Goal: Task Accomplishment & Management: Use online tool/utility

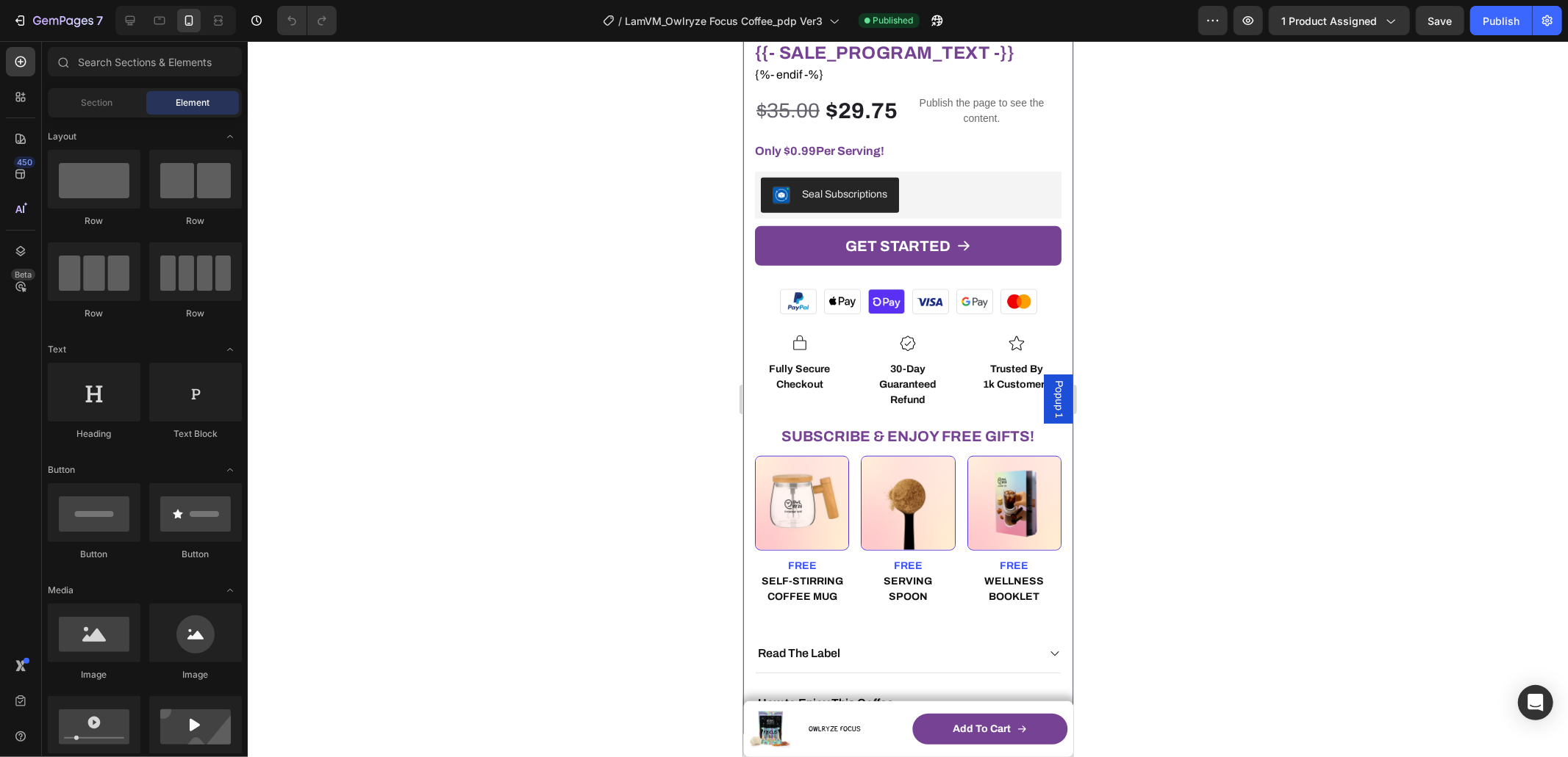
scroll to position [1149, 0]
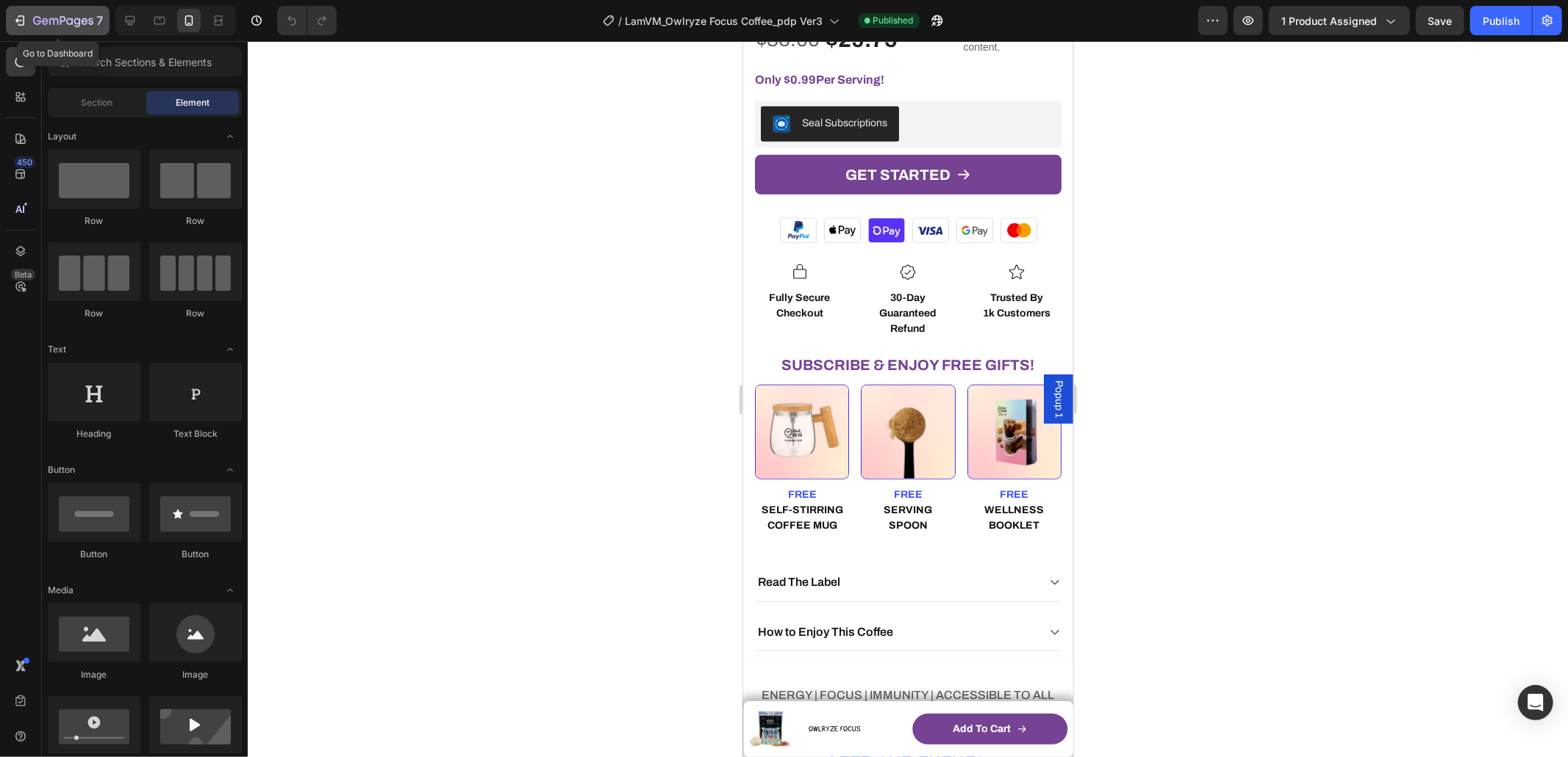
click at [60, 19] on icon "button" at bounding box center [63, 20] width 6 height 8
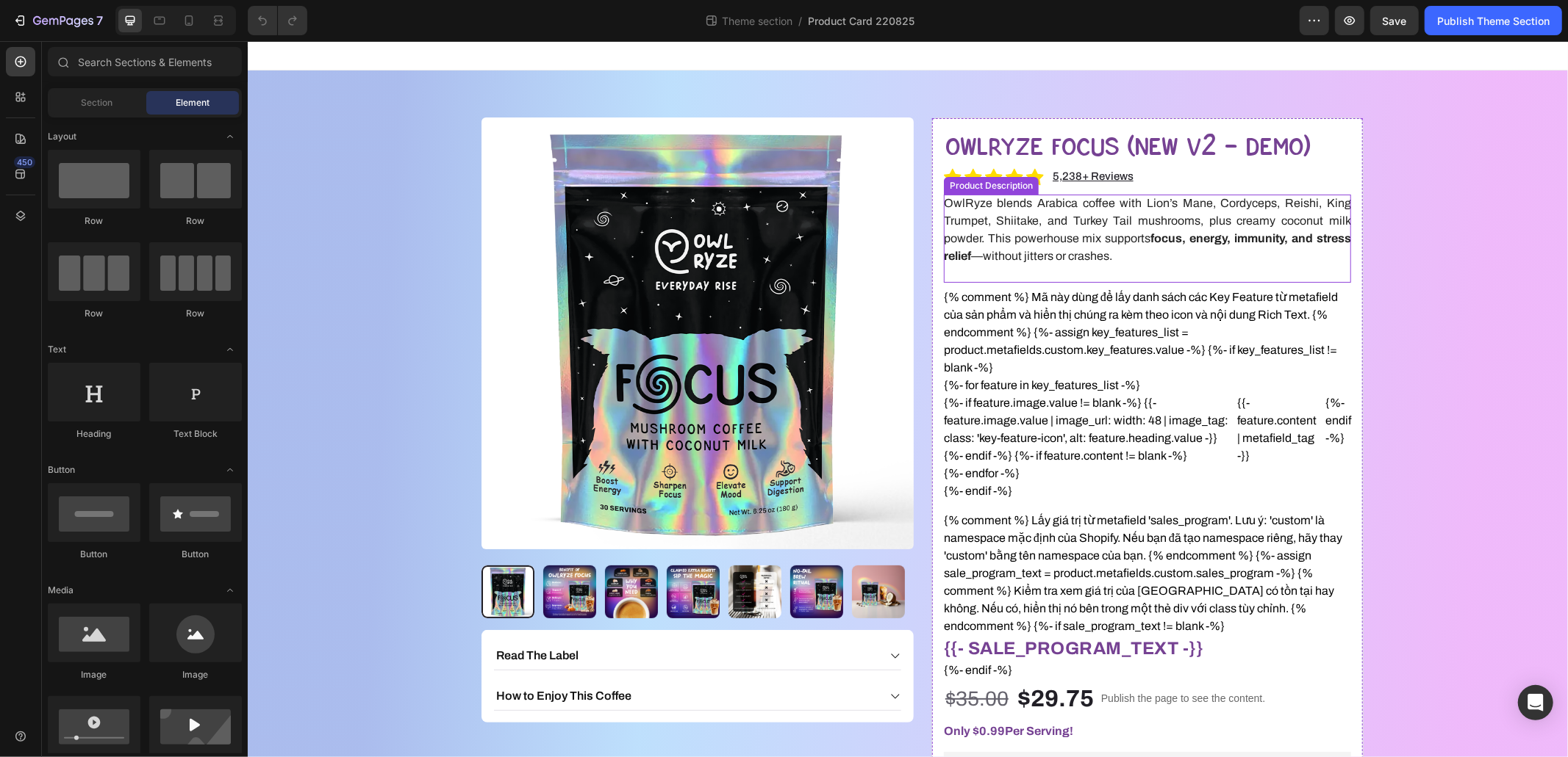
click at [1024, 222] on p "OwlRyze blends Arabica coffee with Lion’s Mane, Cordyceps, Reishi, King Trumpet…" at bounding box center [1147, 228] width 407 height 65
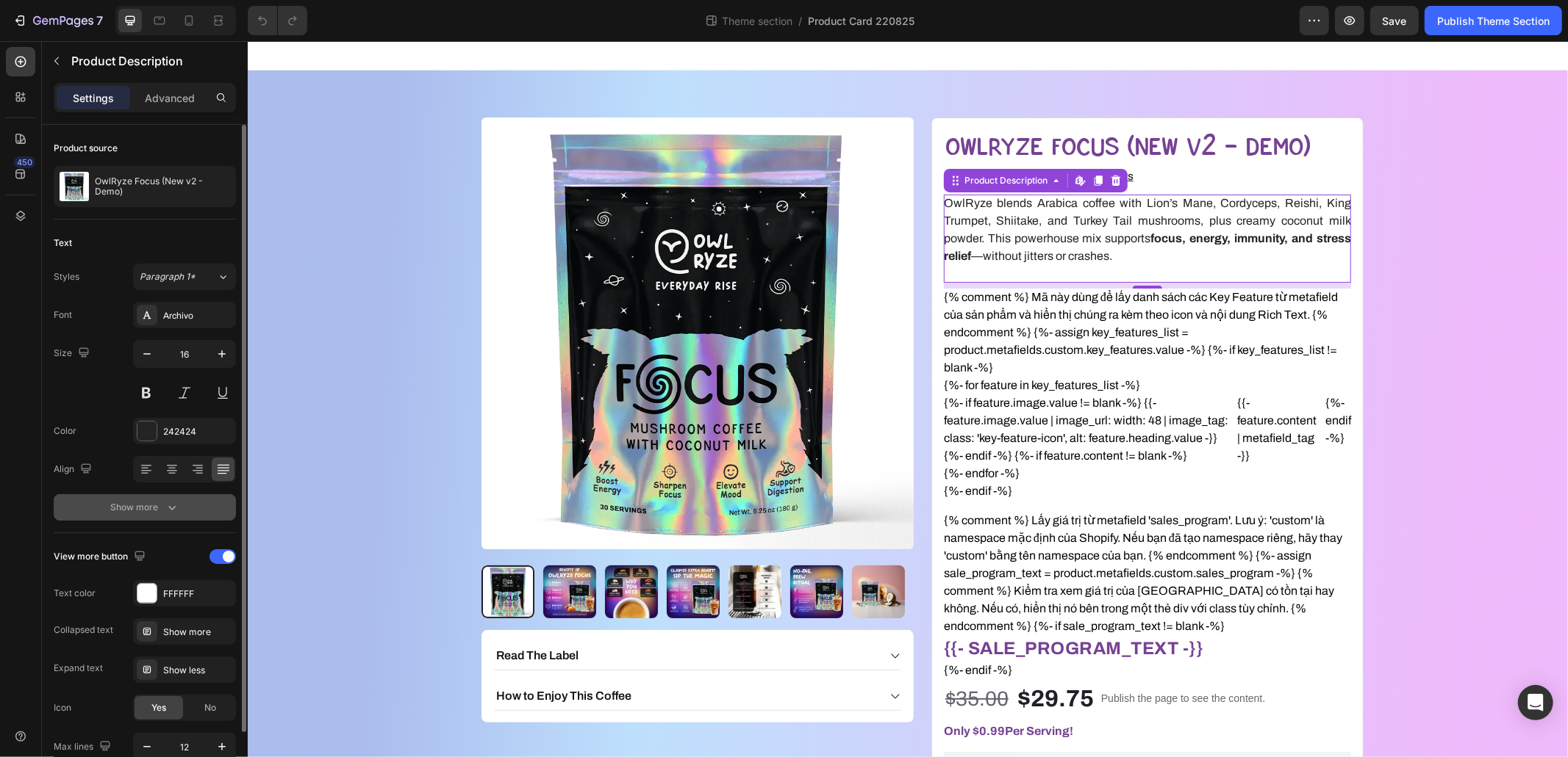
click at [144, 497] on button "Show more" at bounding box center [145, 507] width 183 height 26
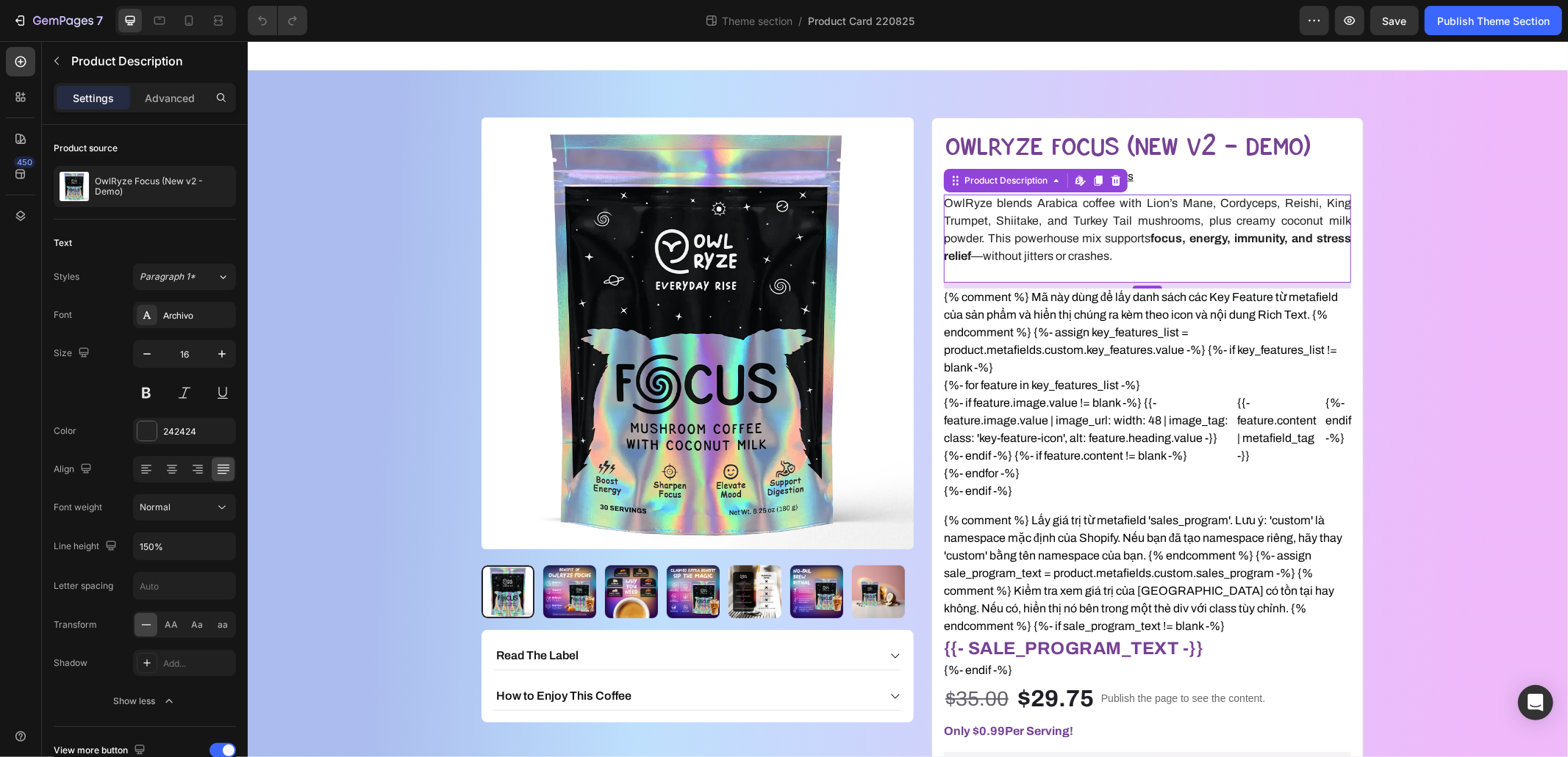
click at [166, 110] on div "Settings Advanced" at bounding box center [145, 97] width 183 height 30
click at [167, 104] on p "Advanced" at bounding box center [169, 98] width 50 height 15
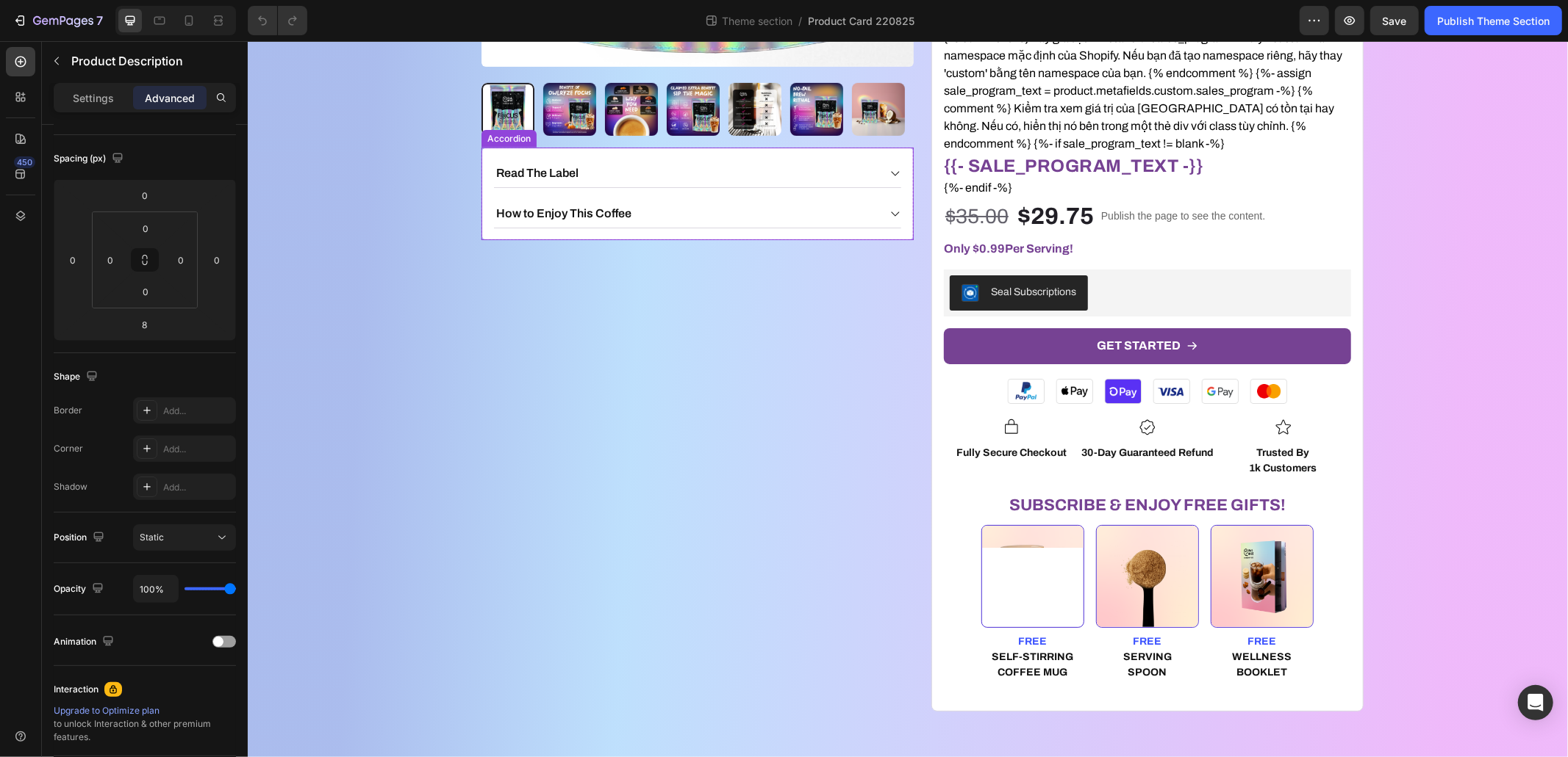
scroll to position [483, 0]
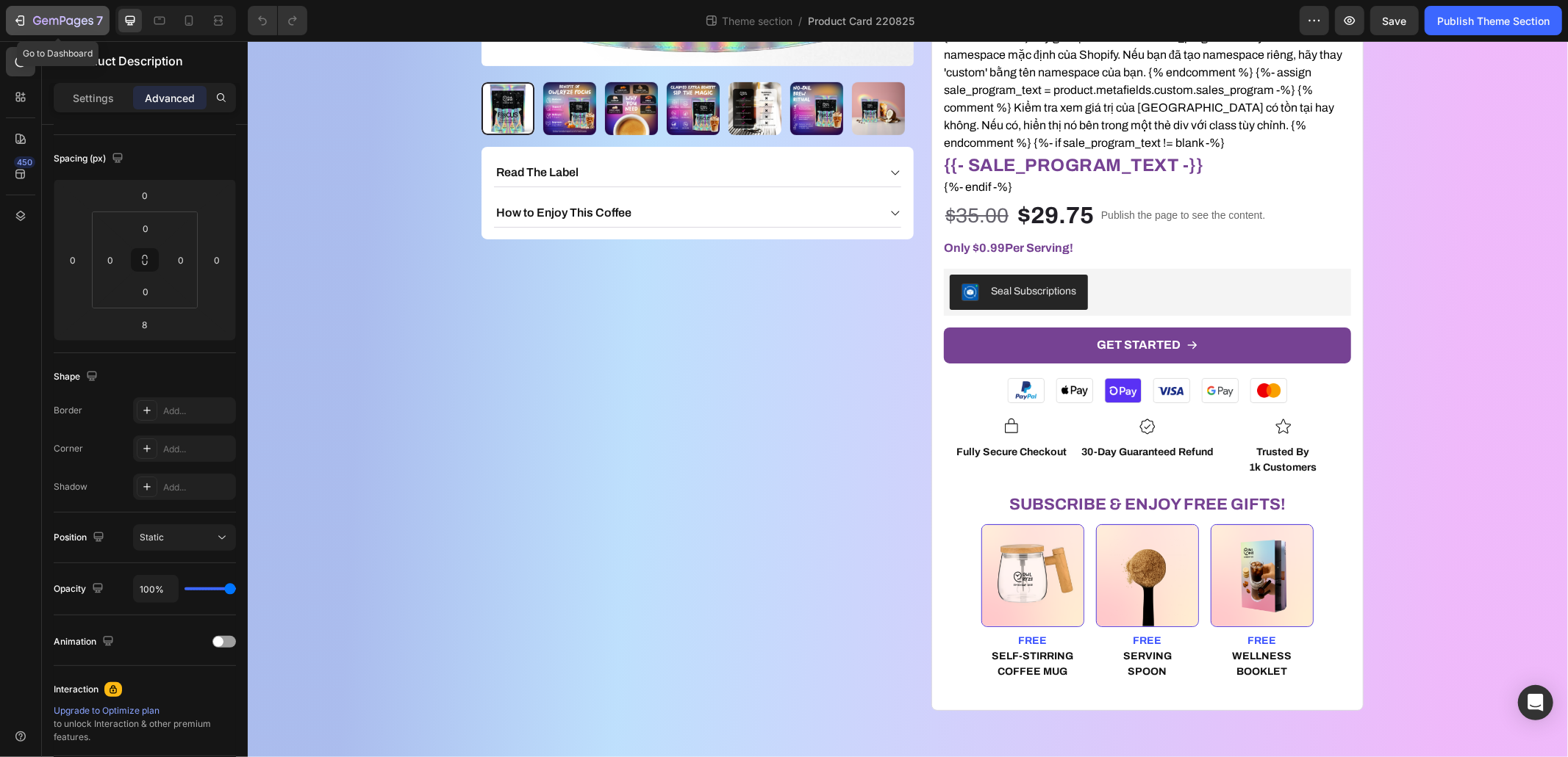
click at [34, 22] on icon "button" at bounding box center [37, 20] width 8 height 8
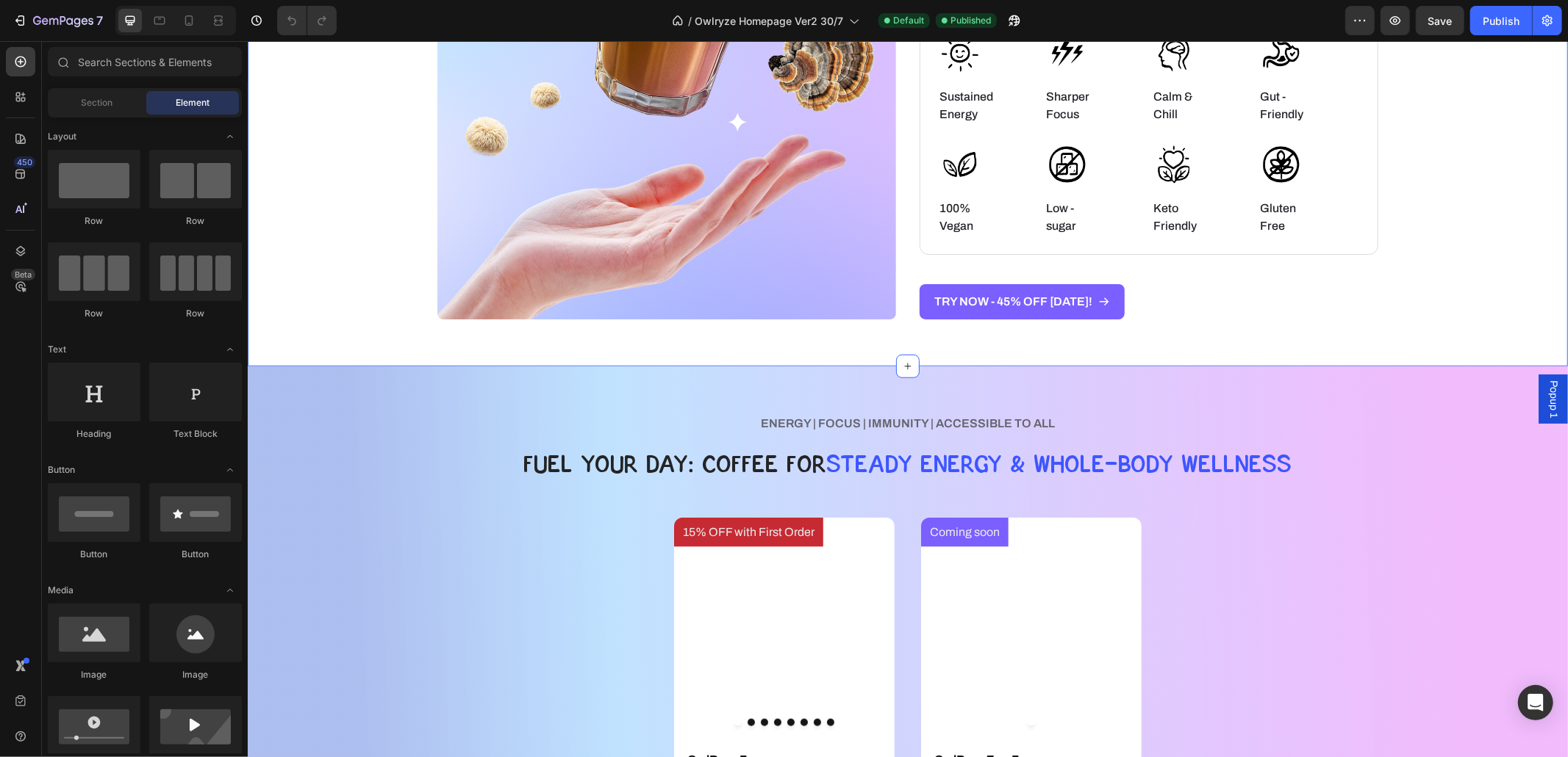
scroll to position [943, 0]
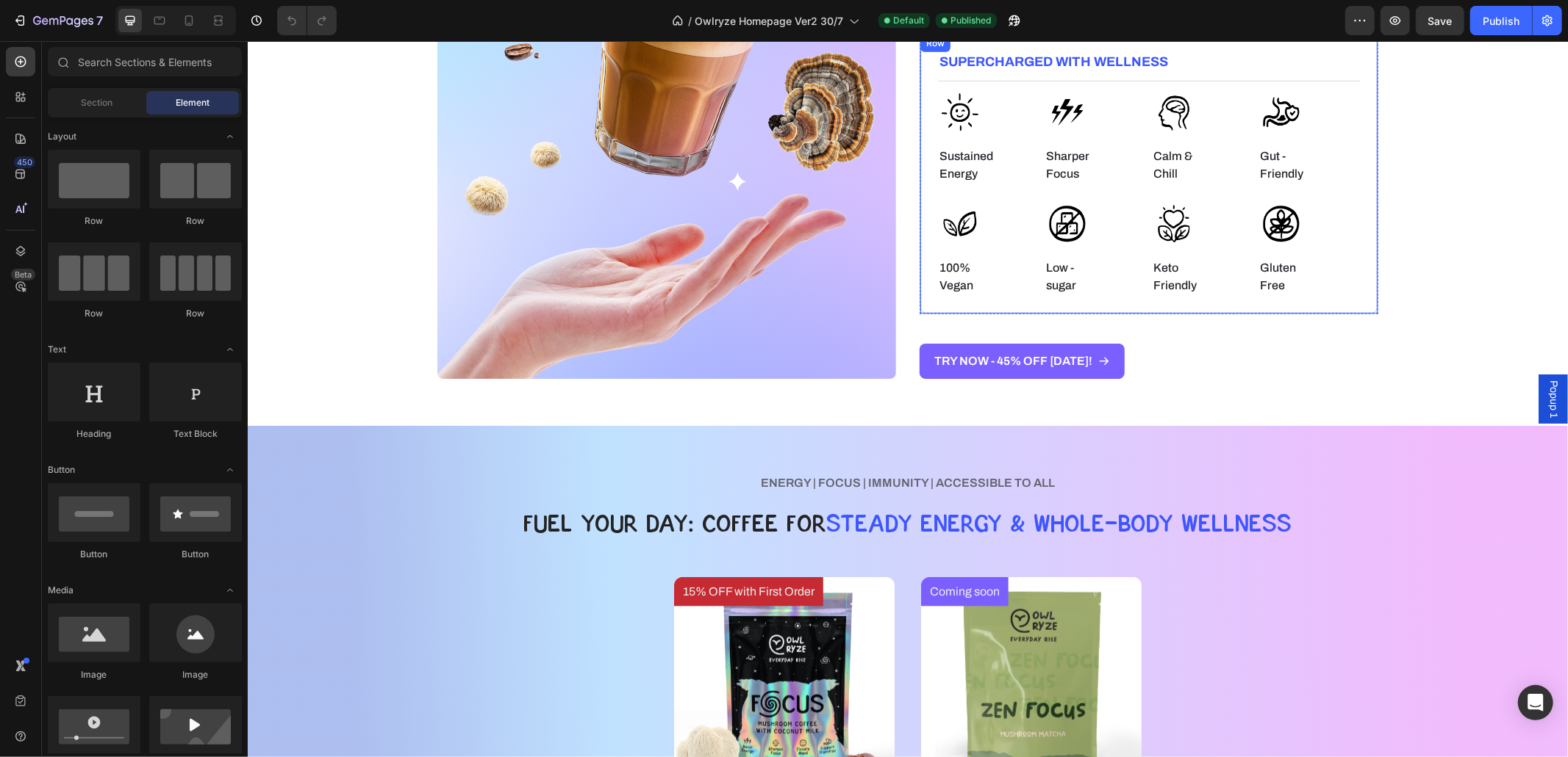
click at [1057, 288] on h6 "Low - sugar" at bounding box center [1074, 275] width 60 height 38
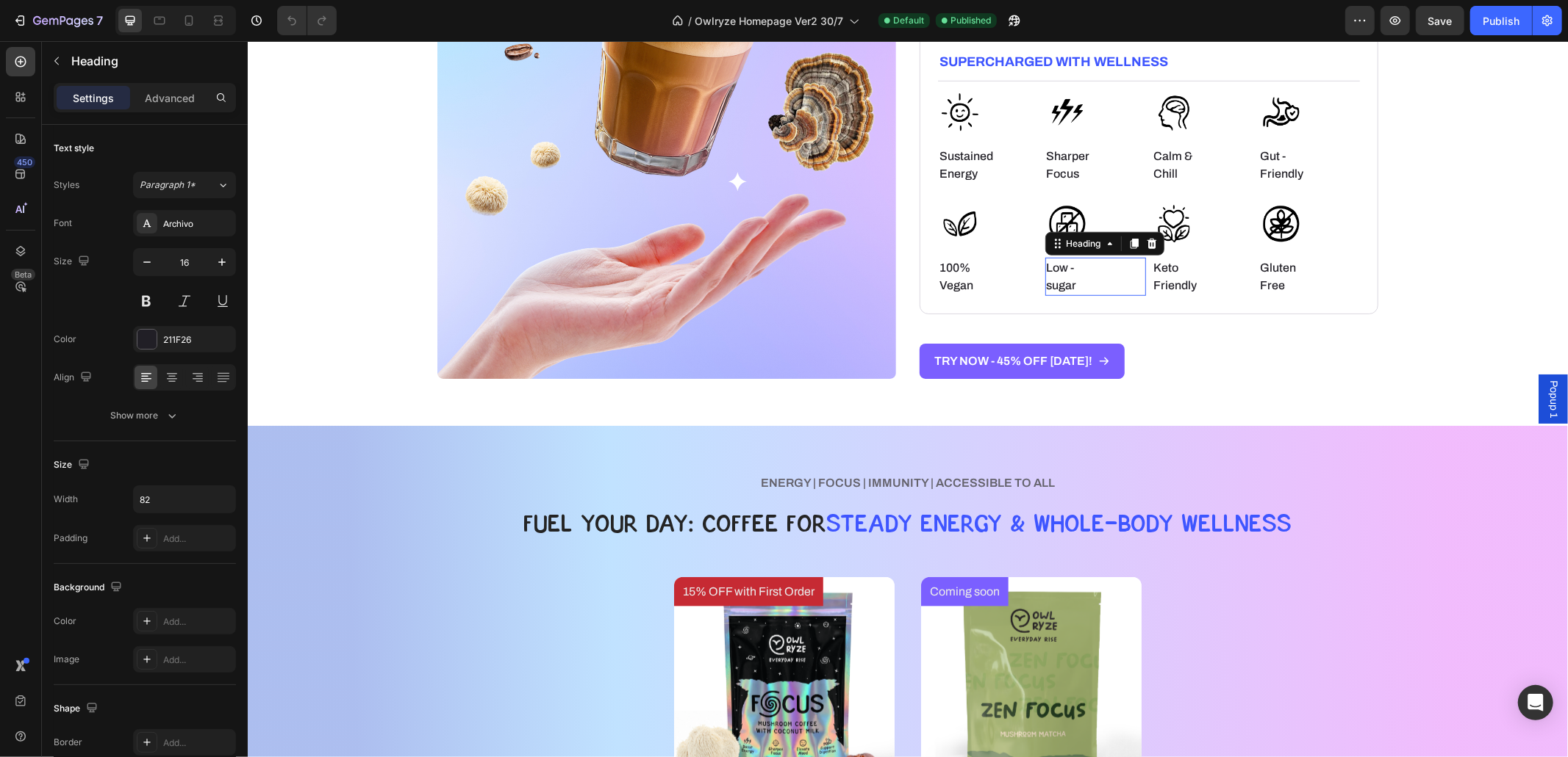
click at [1057, 288] on h6 "Low - sugar" at bounding box center [1074, 275] width 60 height 38
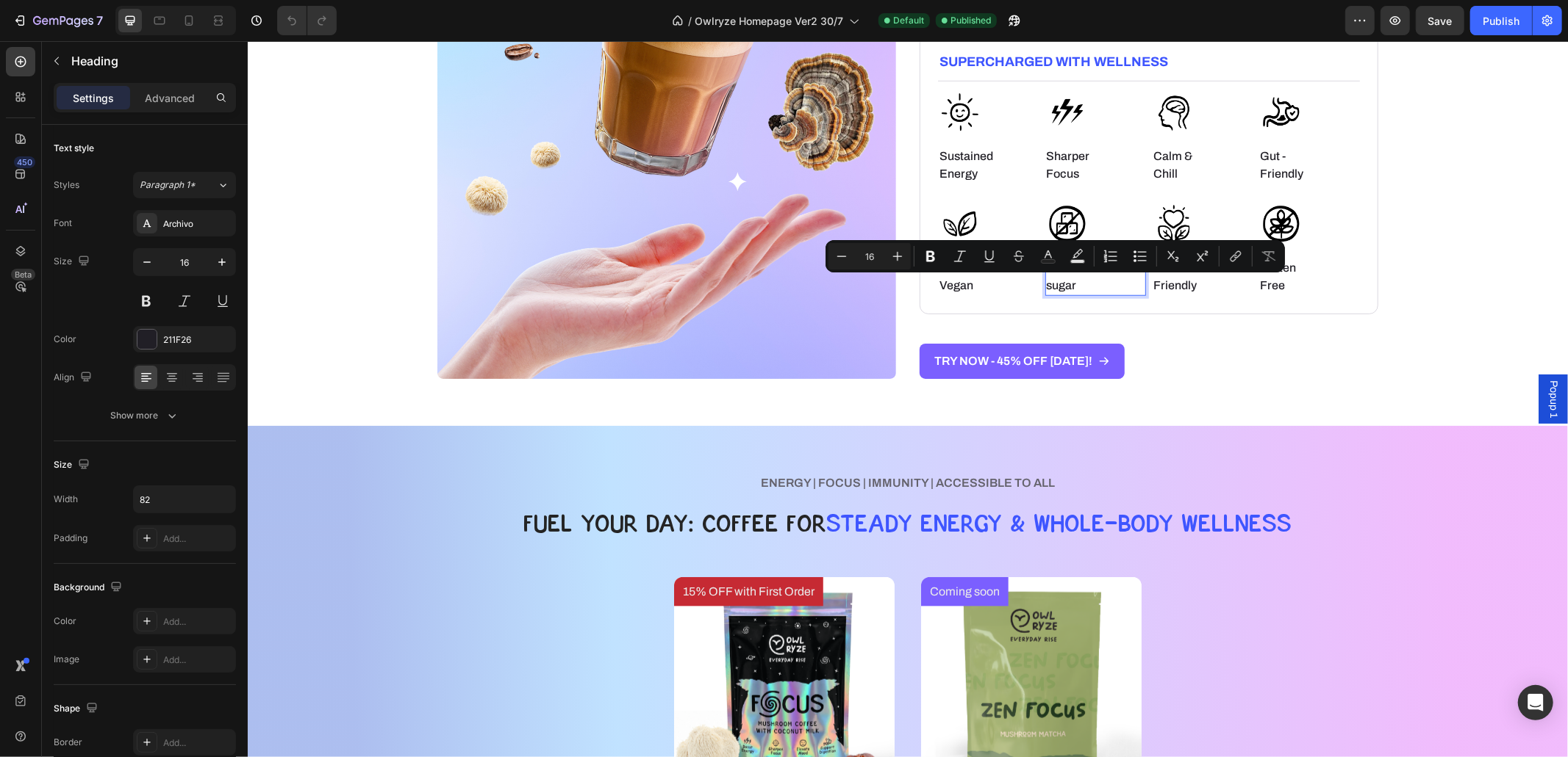
click at [1046, 287] on p "Low - sugar" at bounding box center [1074, 276] width 57 height 35
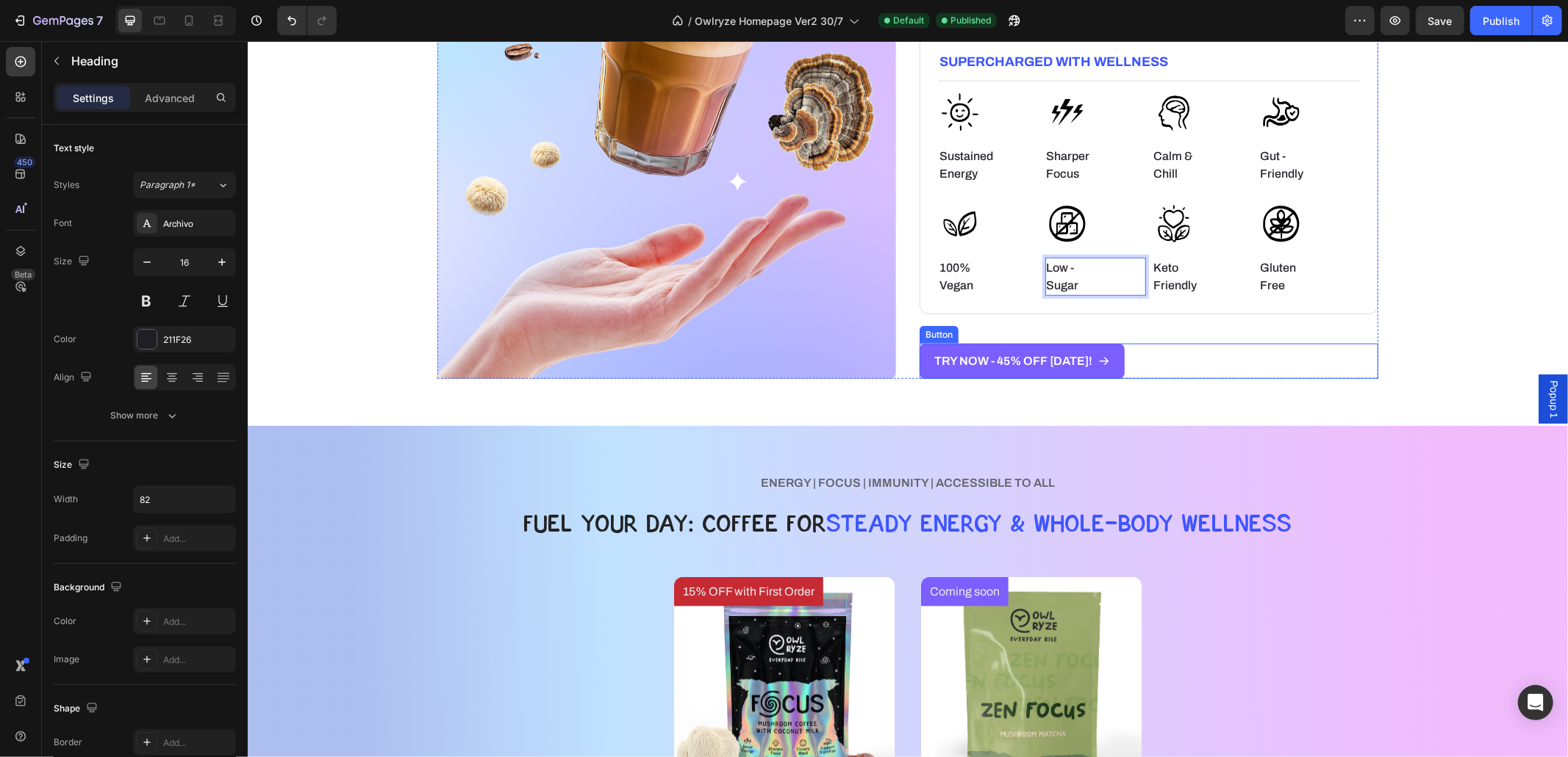
click at [1278, 384] on div "ENERGY | FOCUS | IMMUNITY | ACCESSIBLE TO ALL Heading TASTE THE DIFFERENCE, FEE…" at bounding box center [907, 58] width 1320 height 734
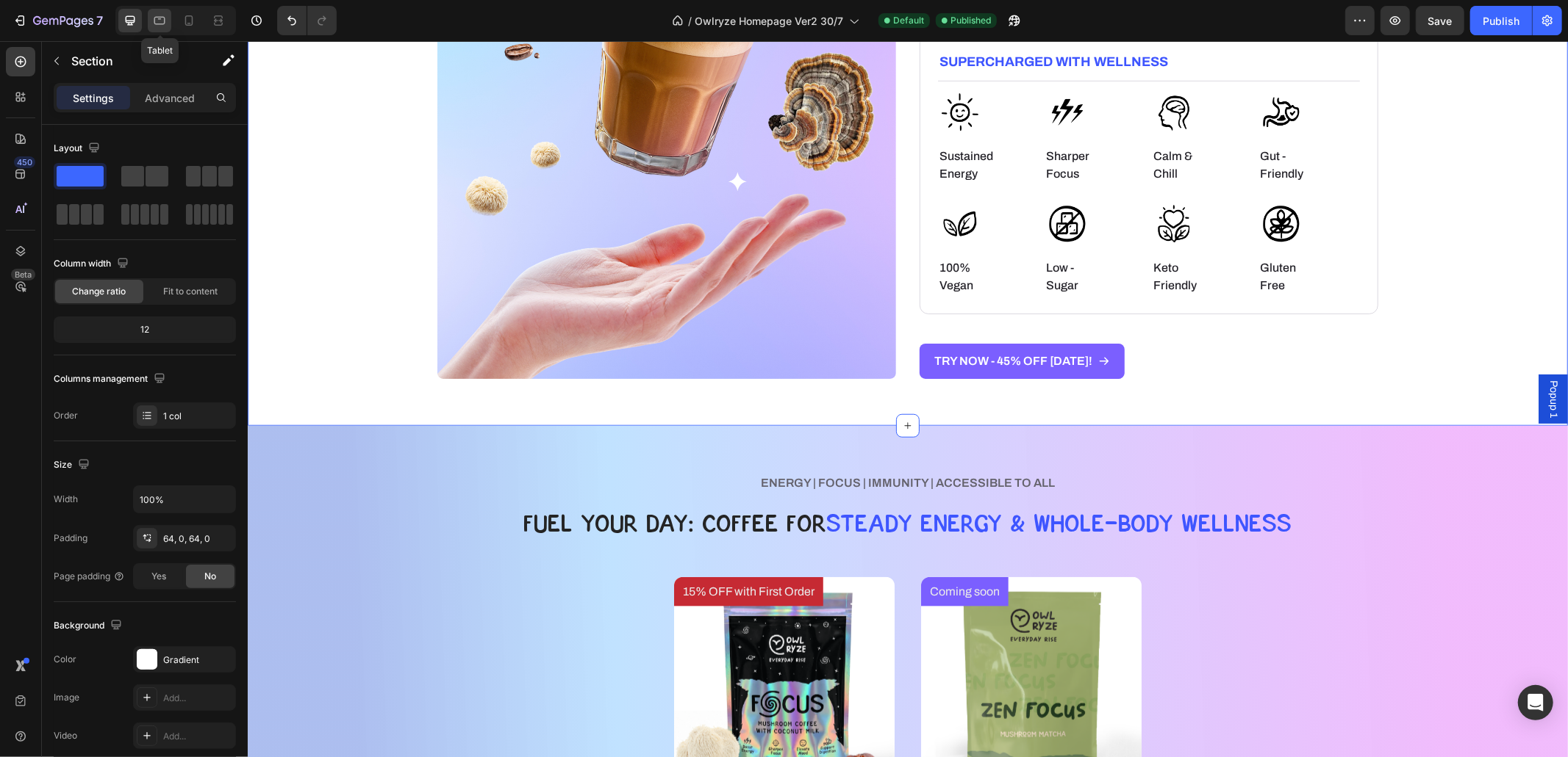
click at [156, 28] on div at bounding box center [160, 20] width 24 height 24
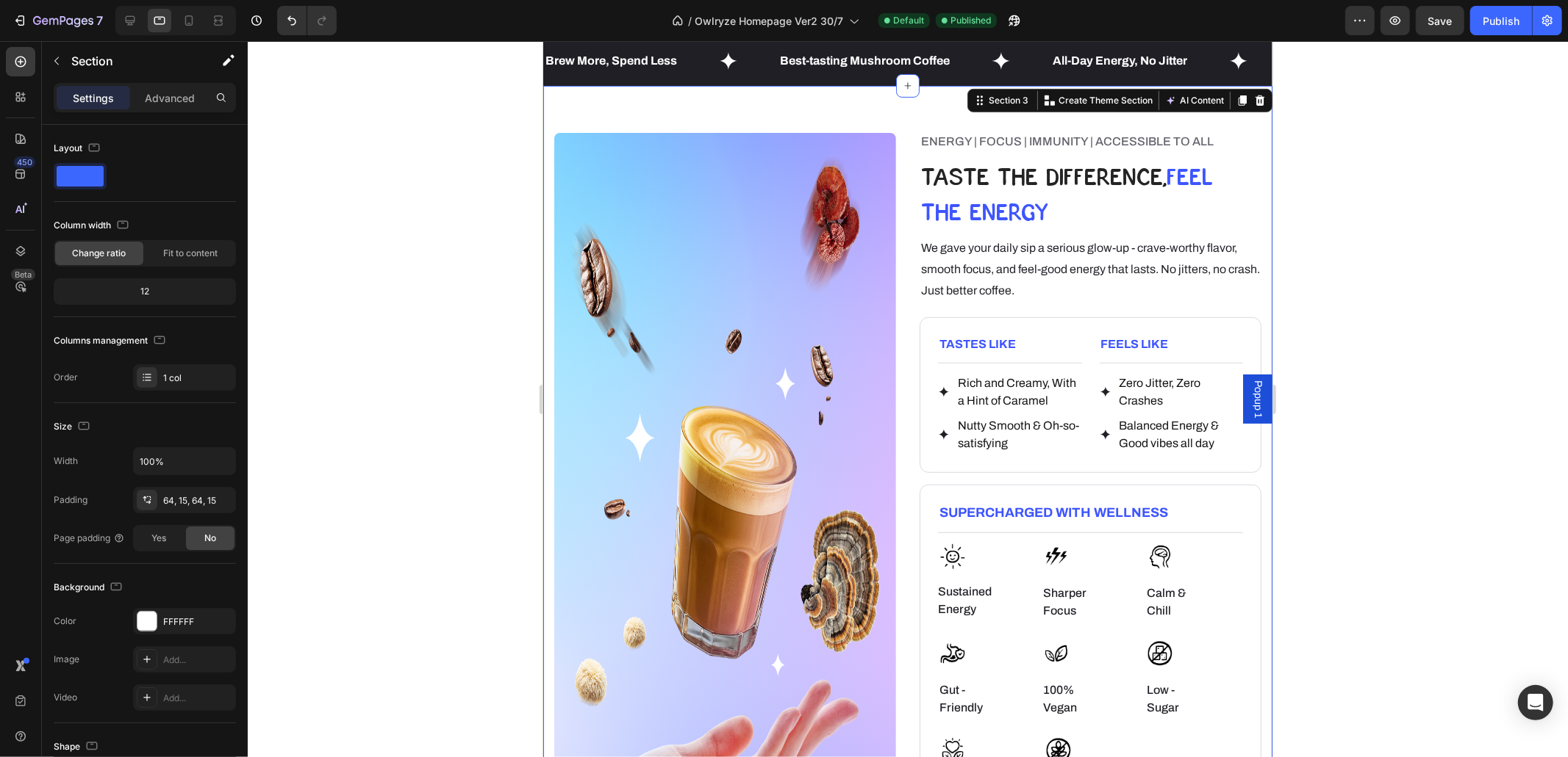
scroll to position [542, 0]
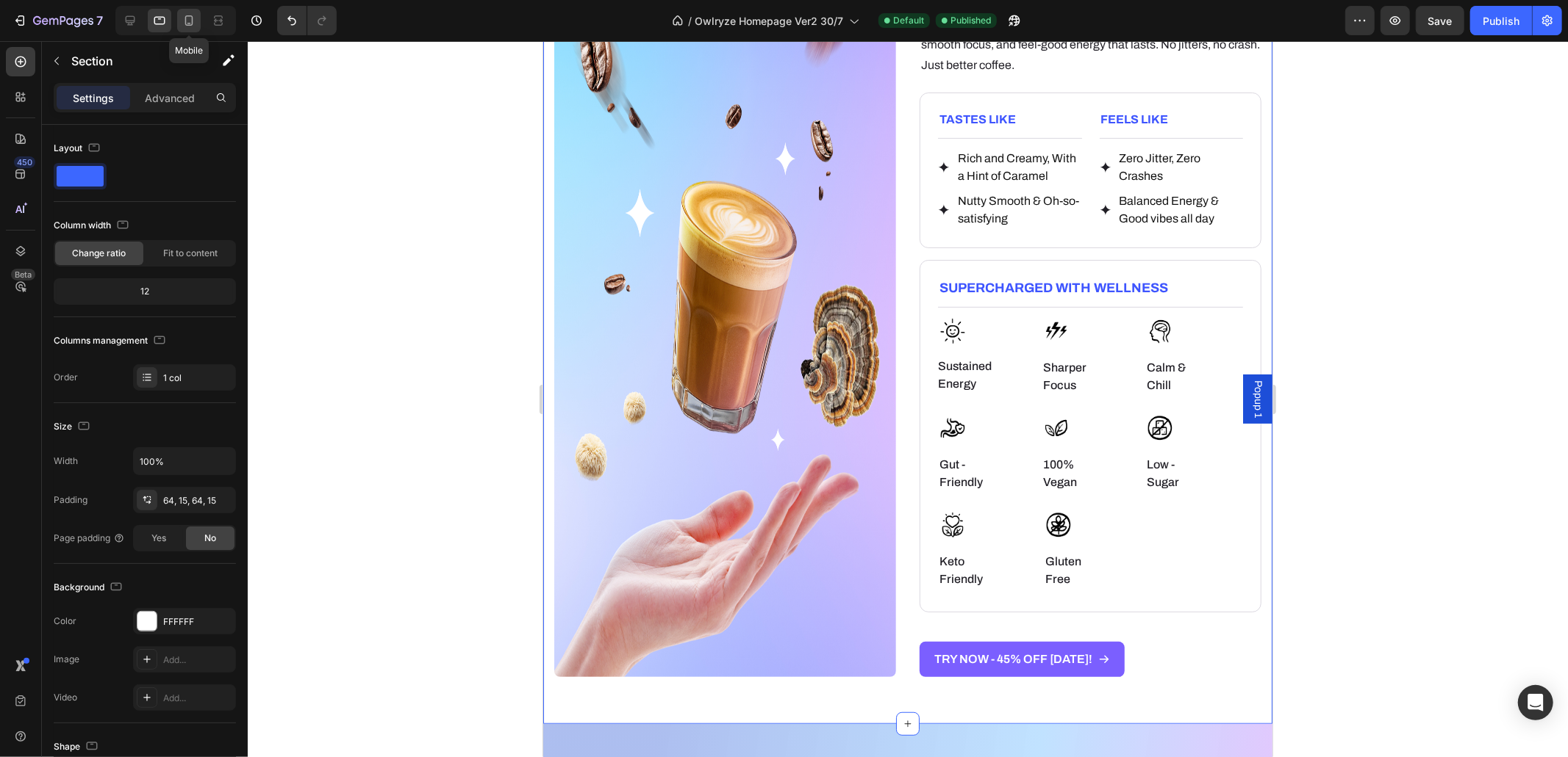
click at [193, 25] on icon at bounding box center [188, 20] width 14 height 14
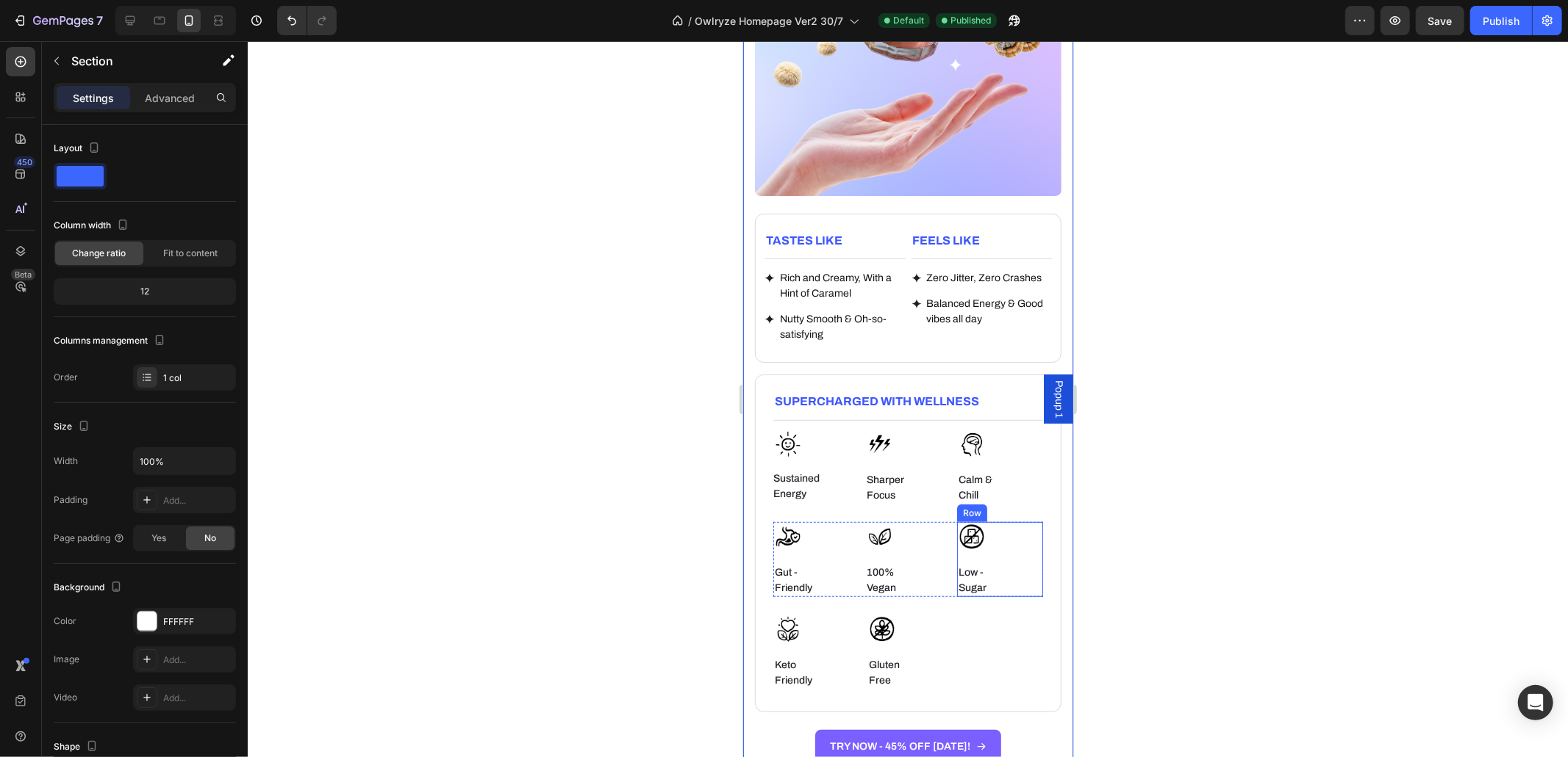
scroll to position [858, 0]
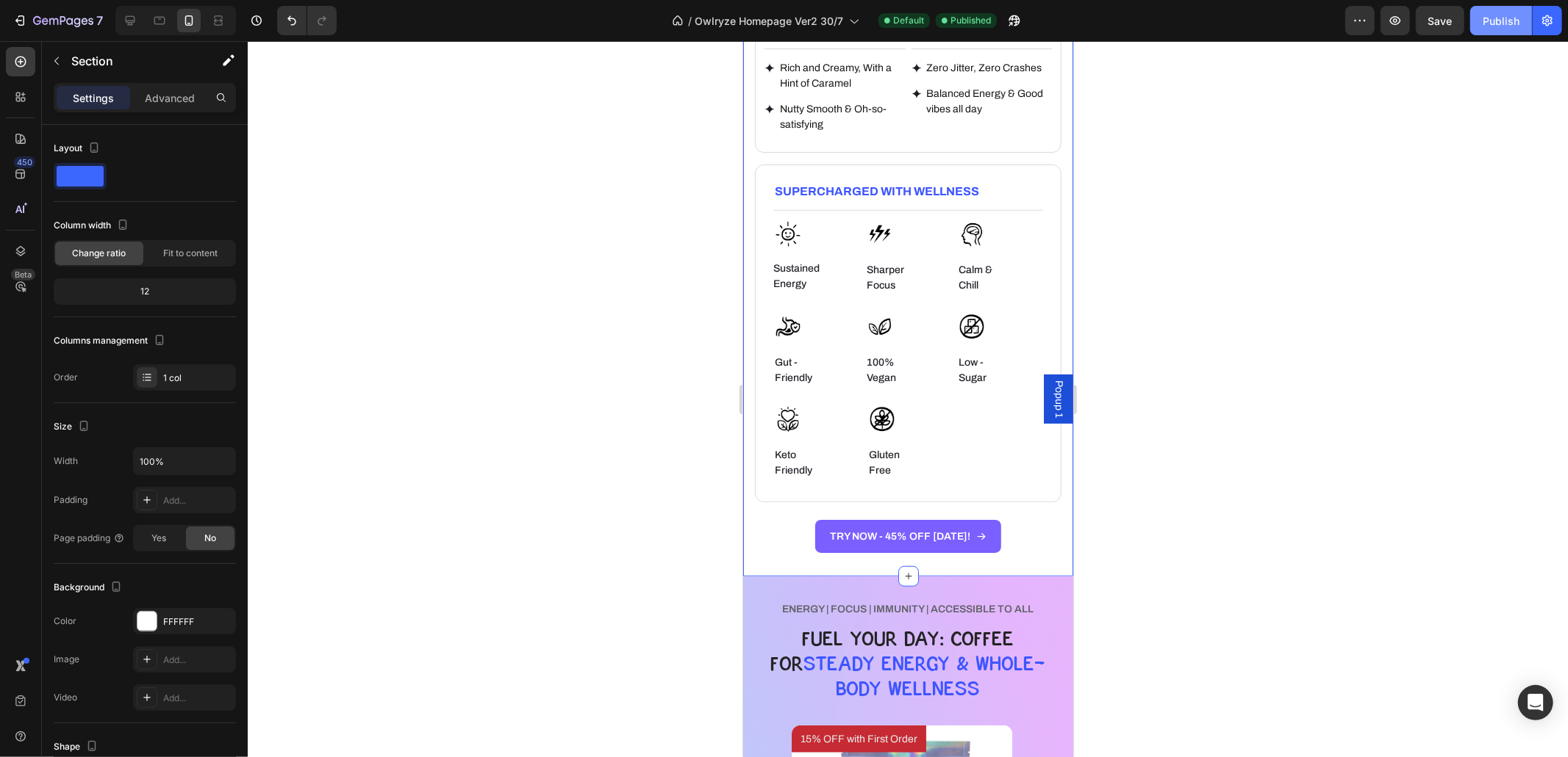
click at [1511, 11] on button "Publish" at bounding box center [1500, 20] width 62 height 30
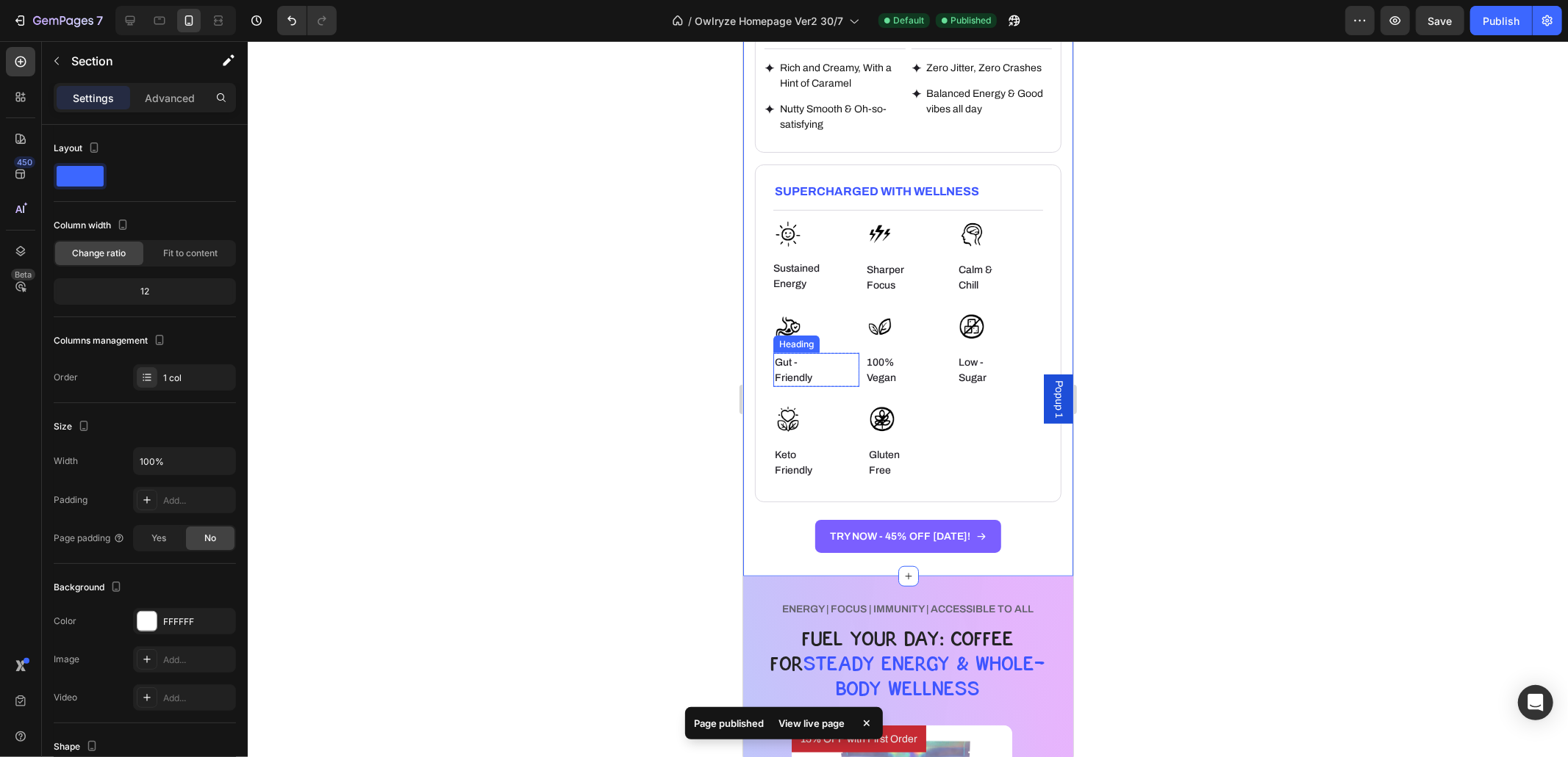
click at [786, 352] on h6 "Gut -Friendly" at bounding box center [800, 369] width 54 height 34
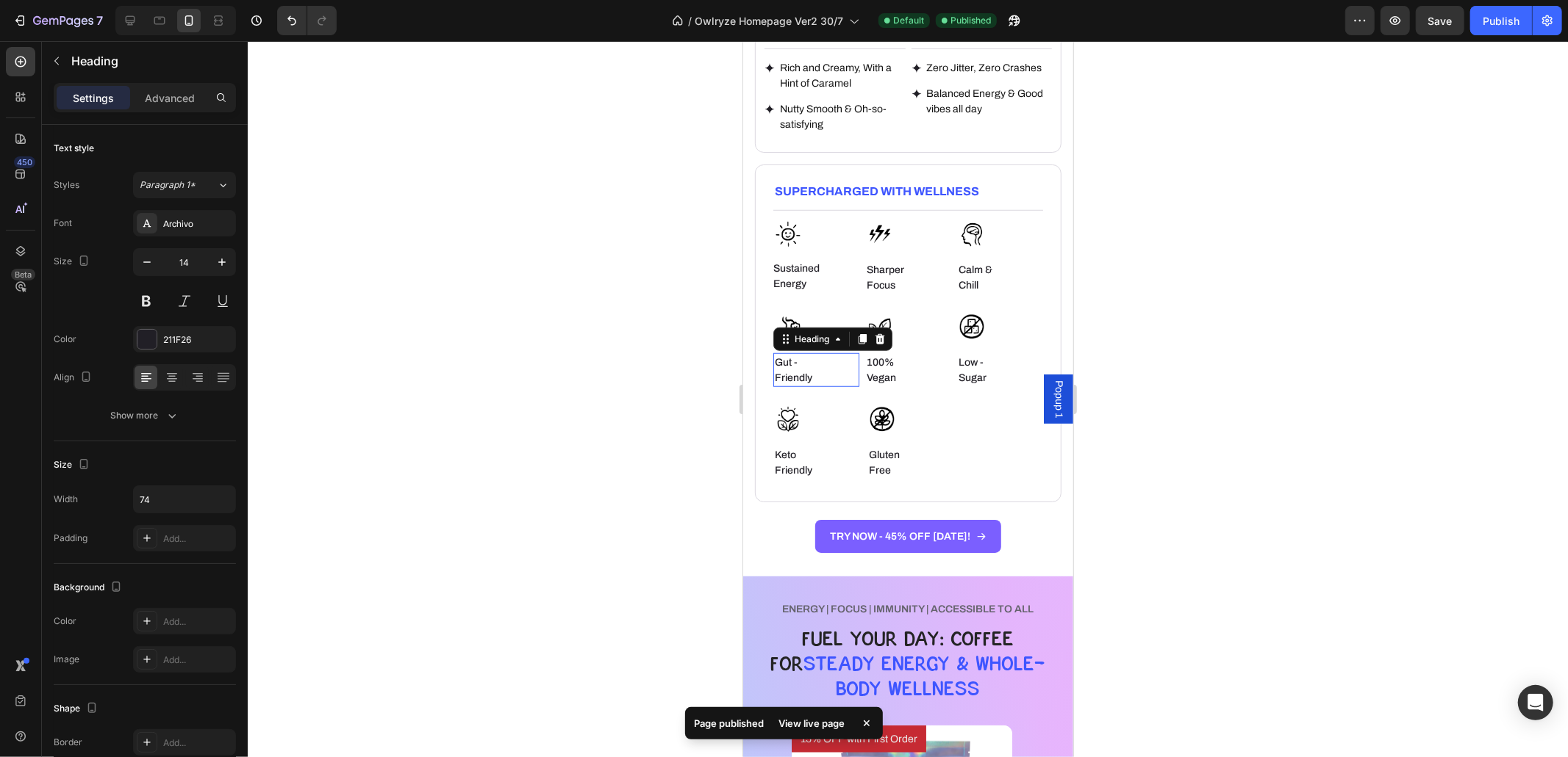
click at [786, 352] on h6 "Gut -Friendly" at bounding box center [800, 369] width 54 height 34
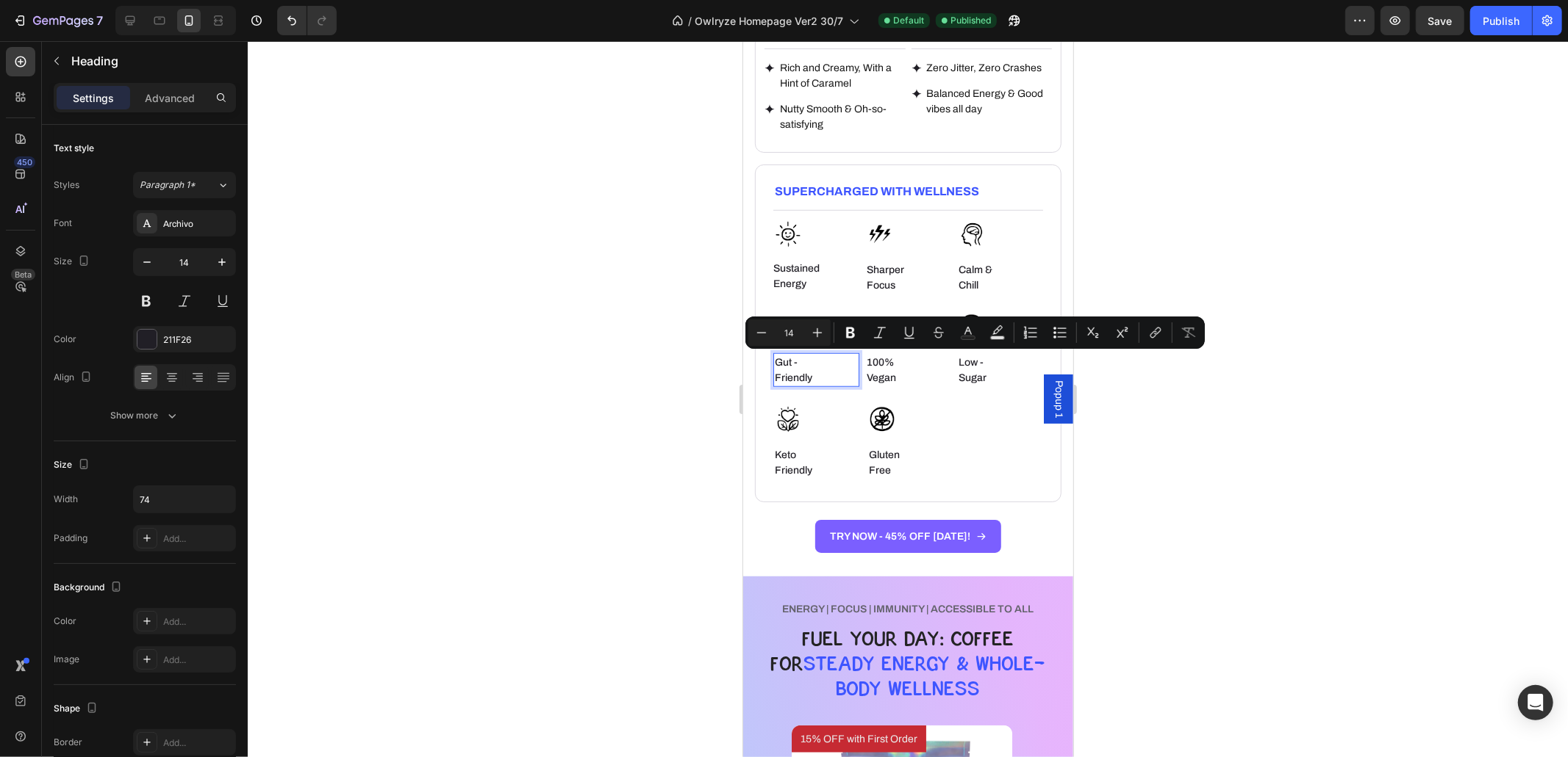
click at [796, 346] on div "Minus 14 Plus Bold Italic Underline Strikethrough Text Color Text Background Co…" at bounding box center [975, 333] width 459 height 32
click at [792, 367] on p "Gut -Friendly" at bounding box center [800, 369] width 52 height 31
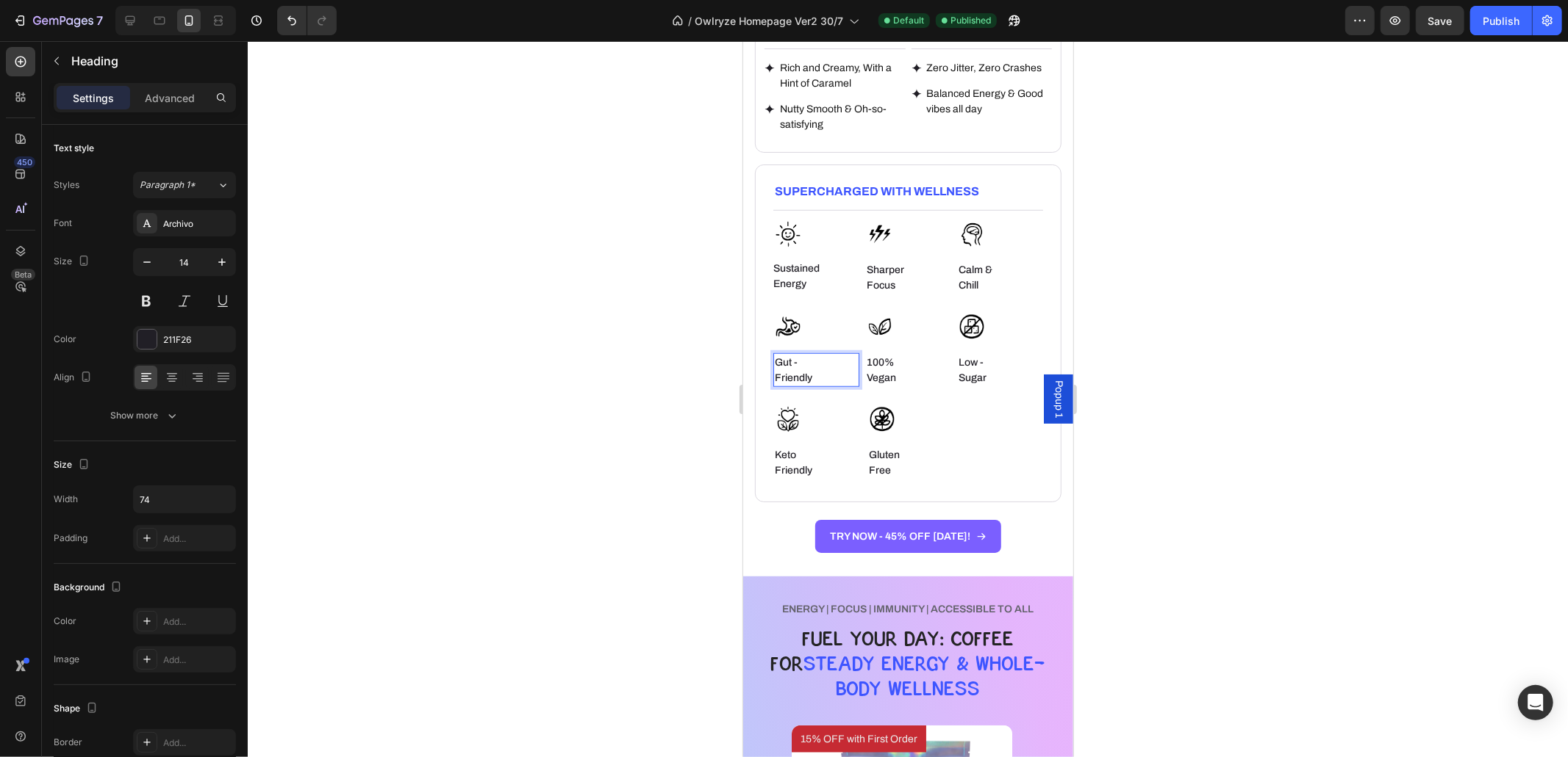
click at [800, 354] on p "Gut -Friendly" at bounding box center [800, 369] width 52 height 31
click at [970, 352] on h6 "Low - Sugar" at bounding box center [988, 369] width 64 height 34
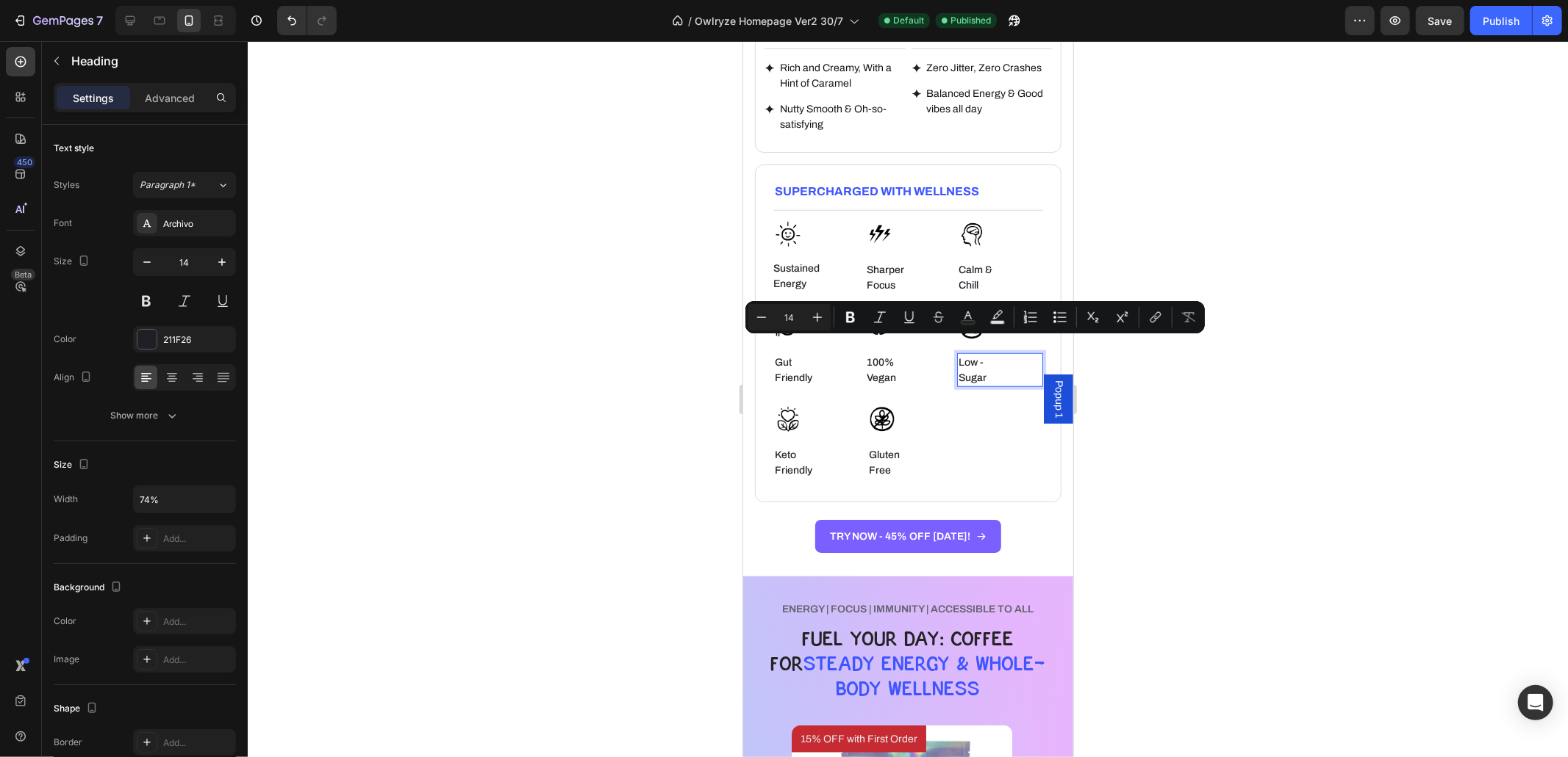
click at [975, 354] on p "Low - Sugar" at bounding box center [988, 369] width 61 height 31
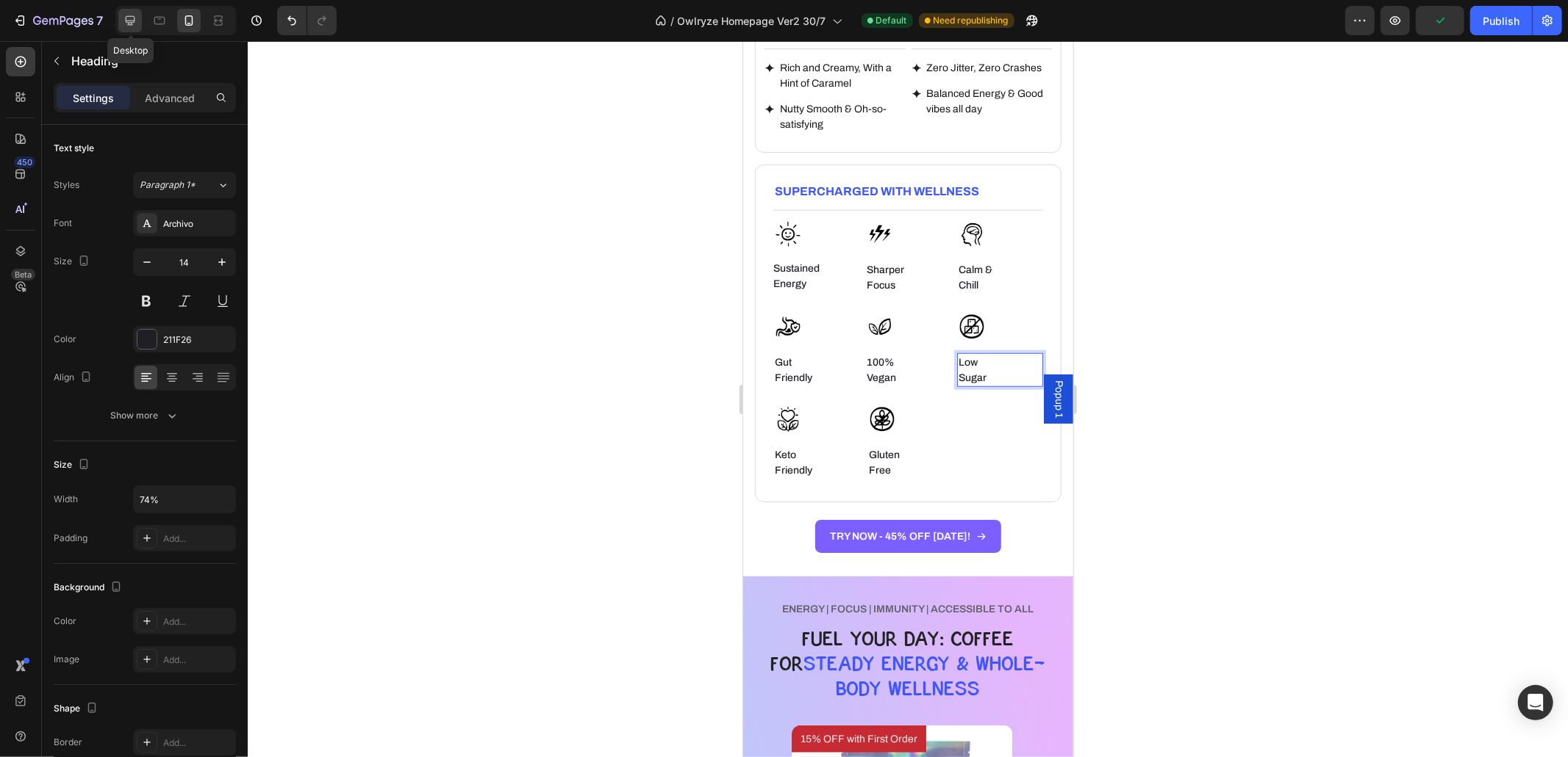
click at [134, 18] on icon at bounding box center [130, 20] width 9 height 9
type input "16"
type input "82"
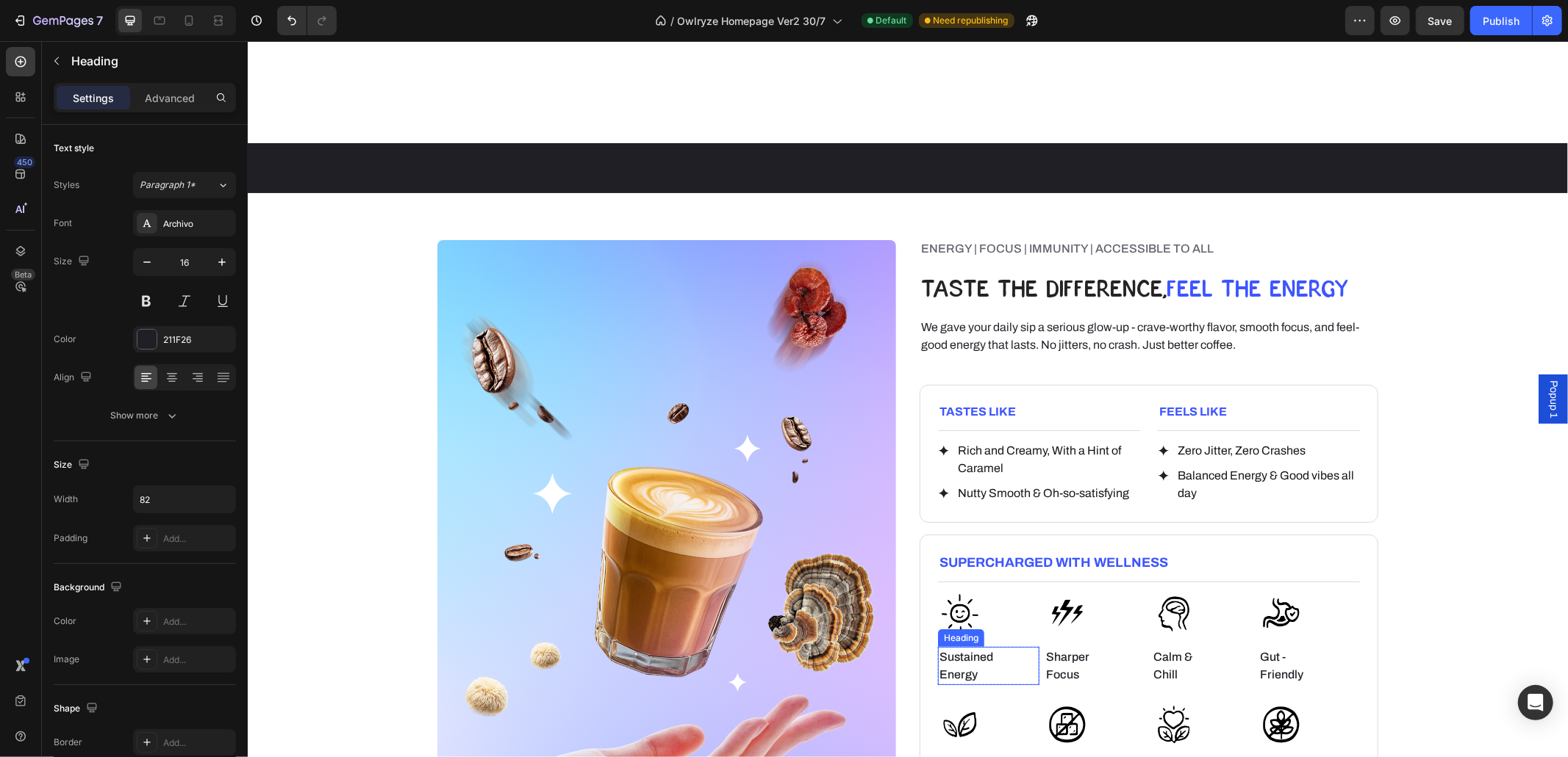
scroll to position [627, 0]
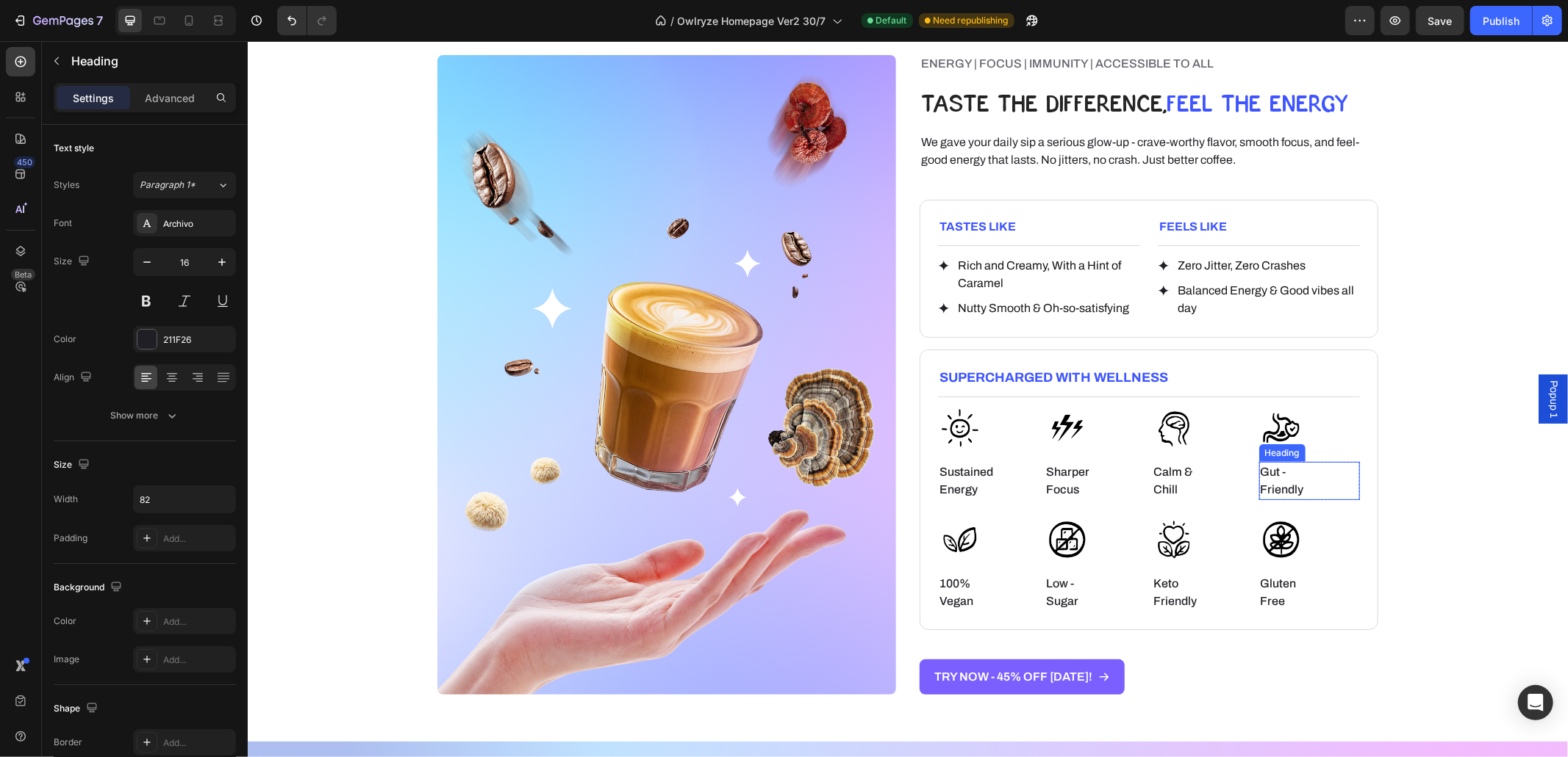
click at [1264, 470] on h6 "Gut -Friendly" at bounding box center [1288, 480] width 60 height 38
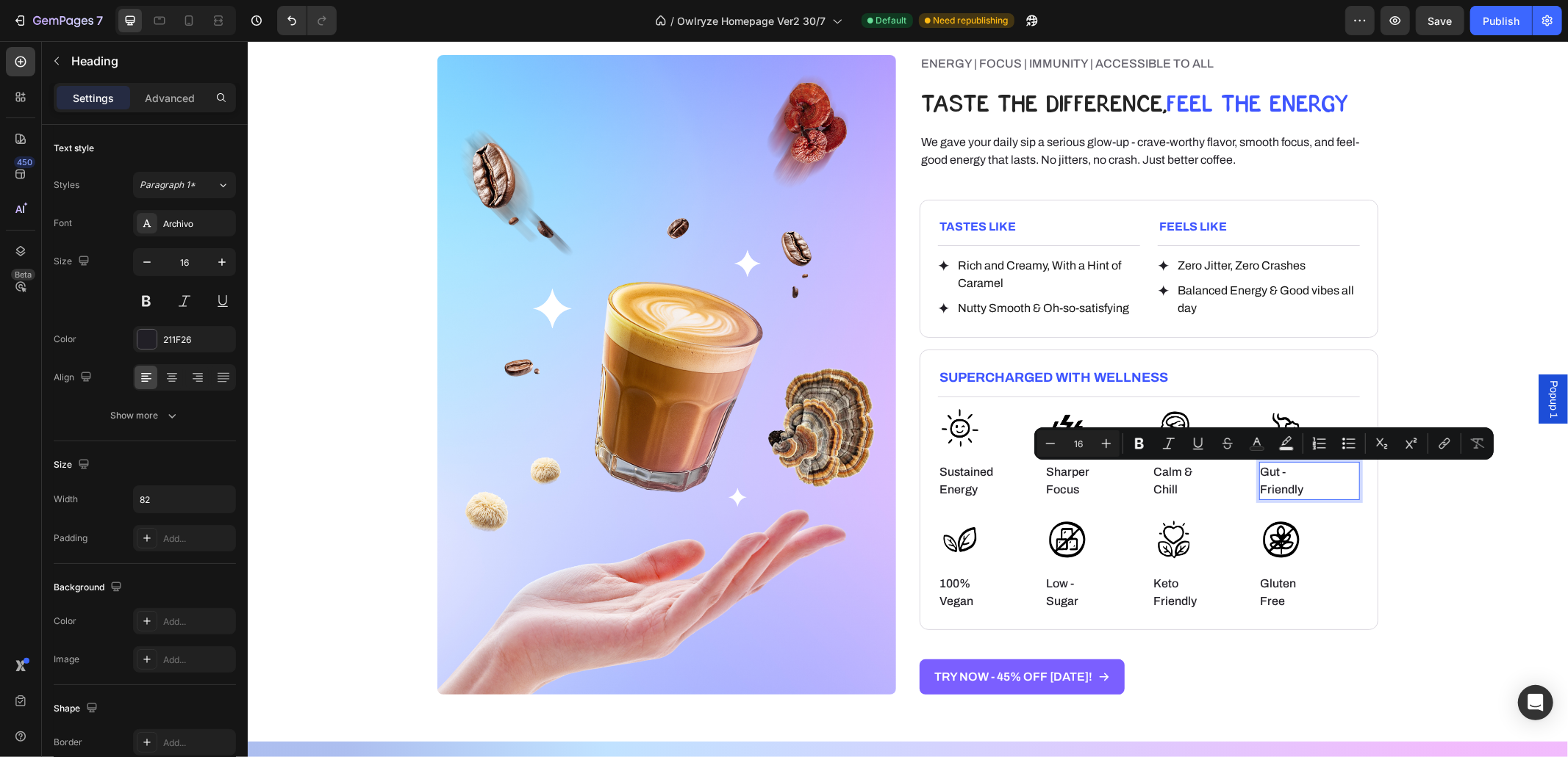
click at [1281, 471] on p "Gut -Friendly" at bounding box center [1288, 481] width 57 height 35
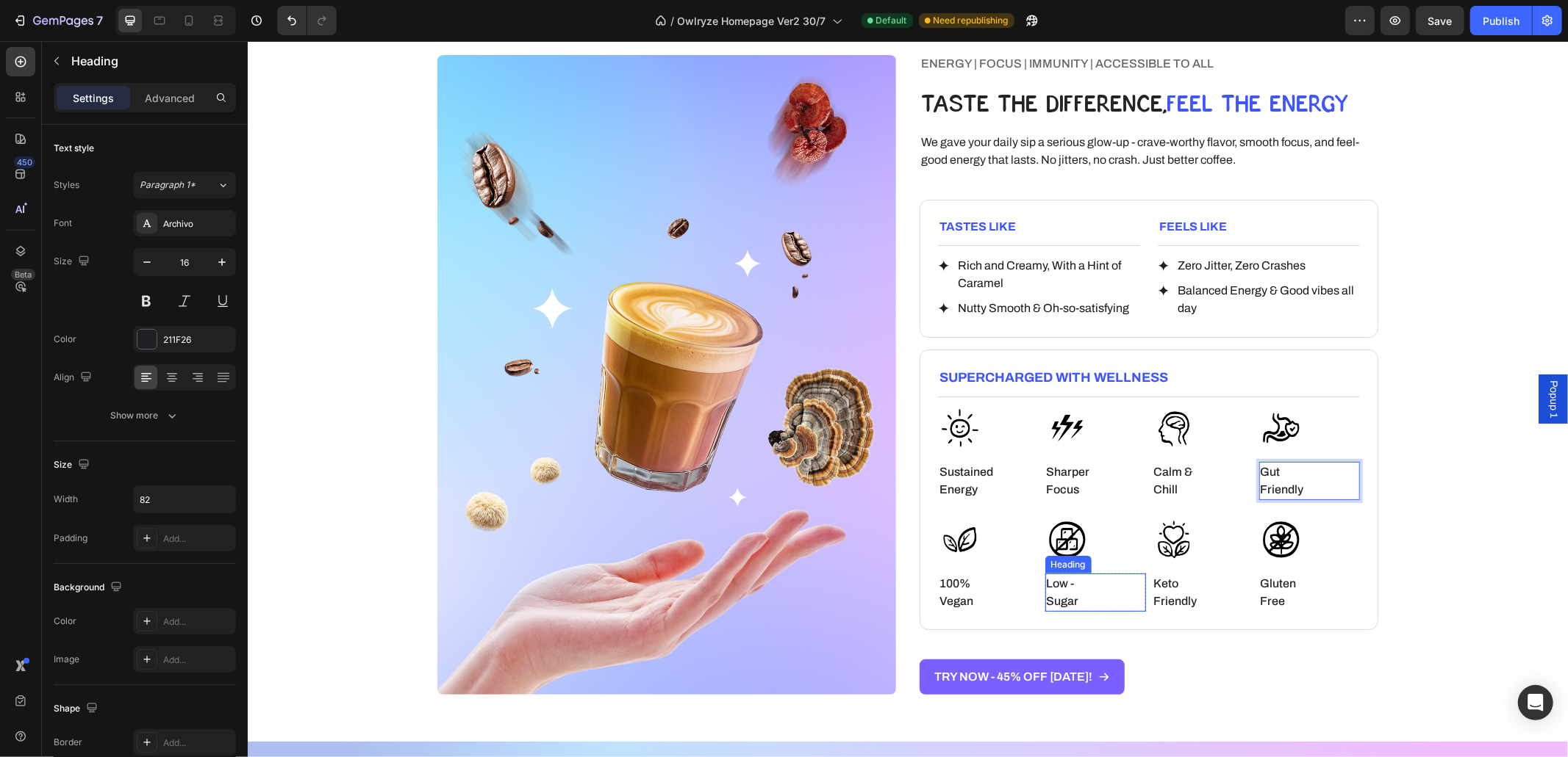
click at [1065, 575] on p "Low - Sugar" at bounding box center [1074, 592] width 57 height 35
click at [1070, 581] on p "Low - Sugar" at bounding box center [1074, 592] width 57 height 35
click at [1444, 509] on div "ENERGY | FOCUS | IMMUNITY | ACCESSIBLE TO ALL Heading TASTE THE DIFFERENCE, FEE…" at bounding box center [907, 373] width 1320 height 640
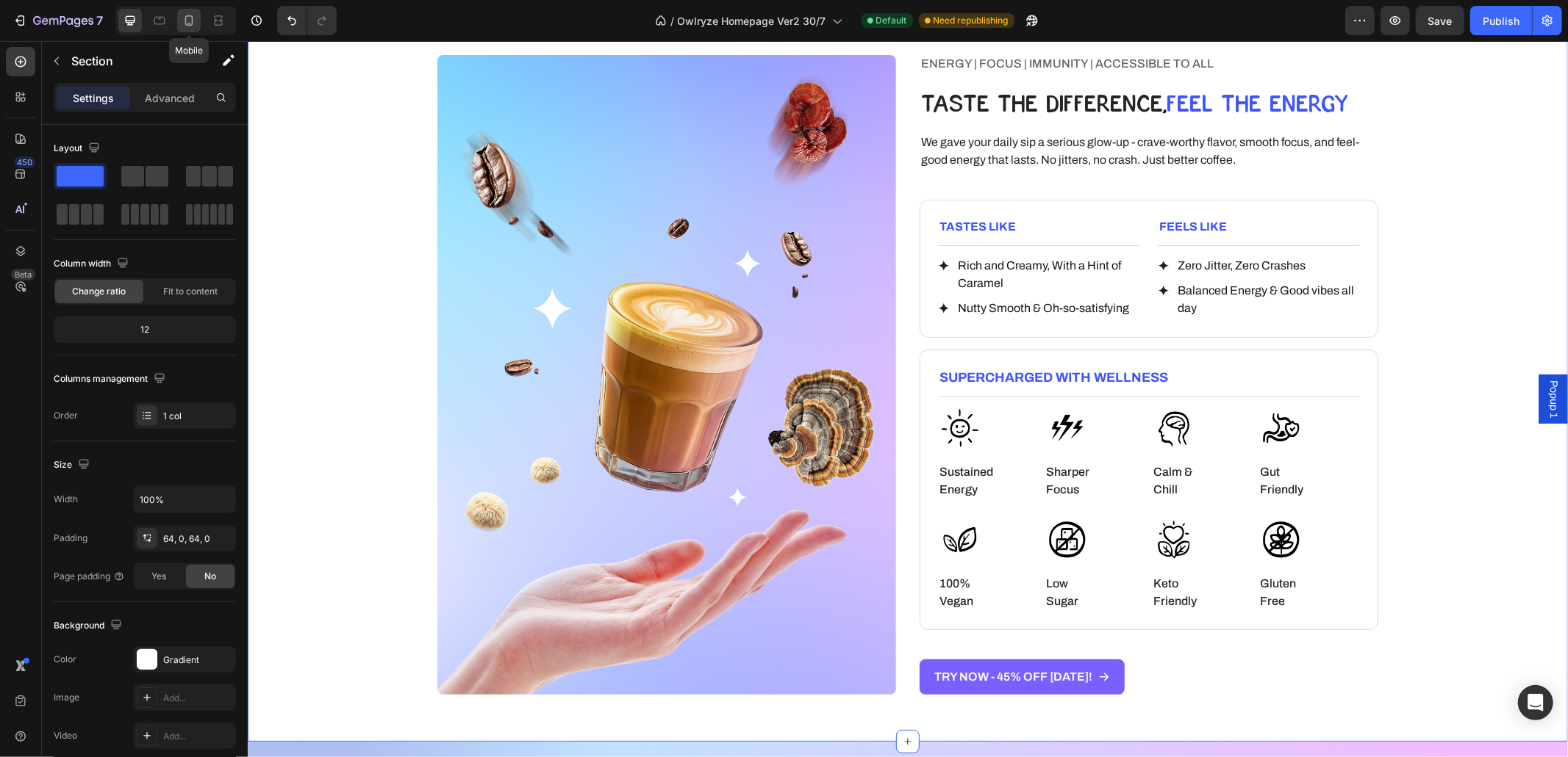
click at [183, 19] on icon at bounding box center [188, 20] width 14 height 14
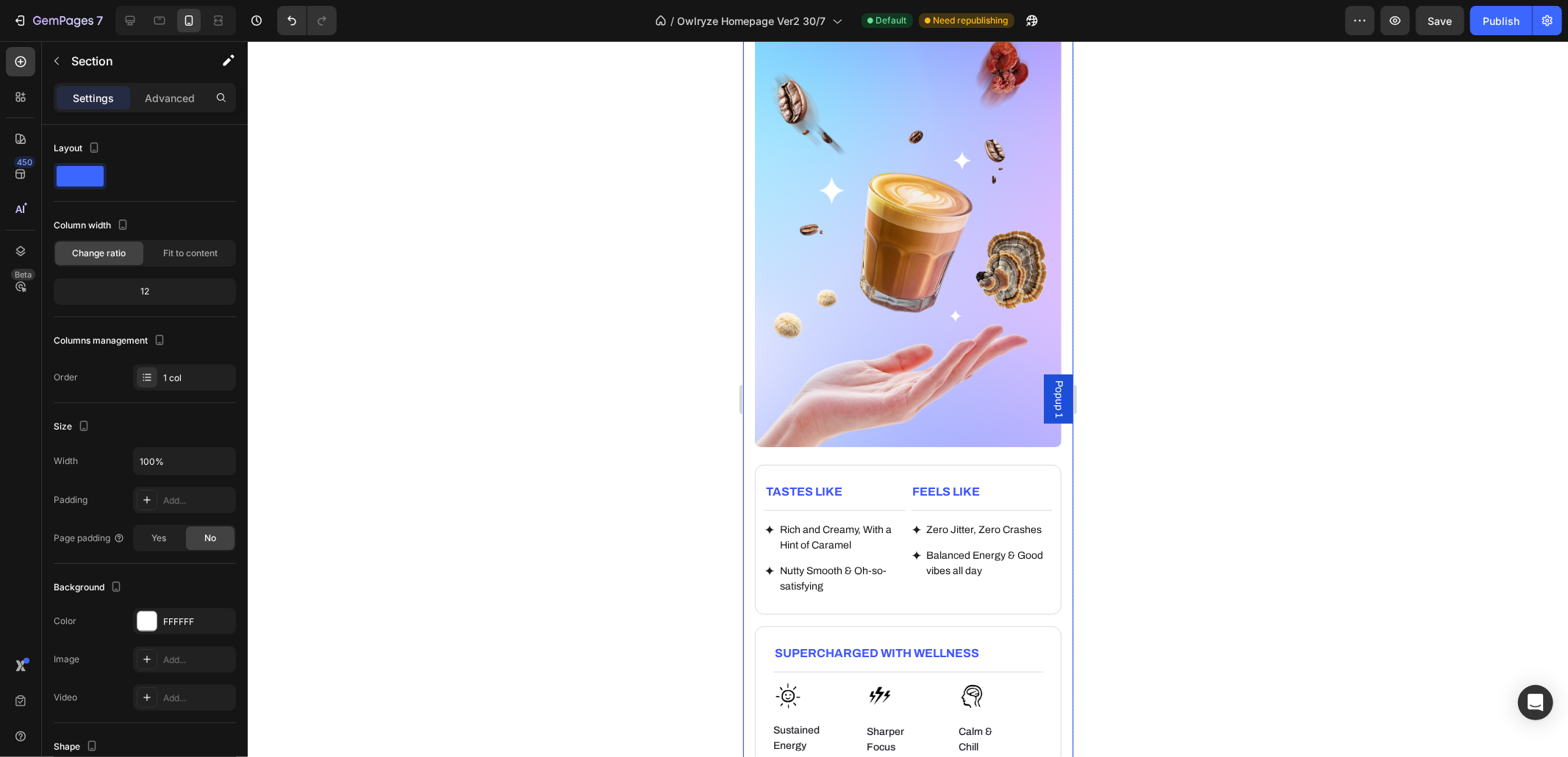
scroll to position [1056, 0]
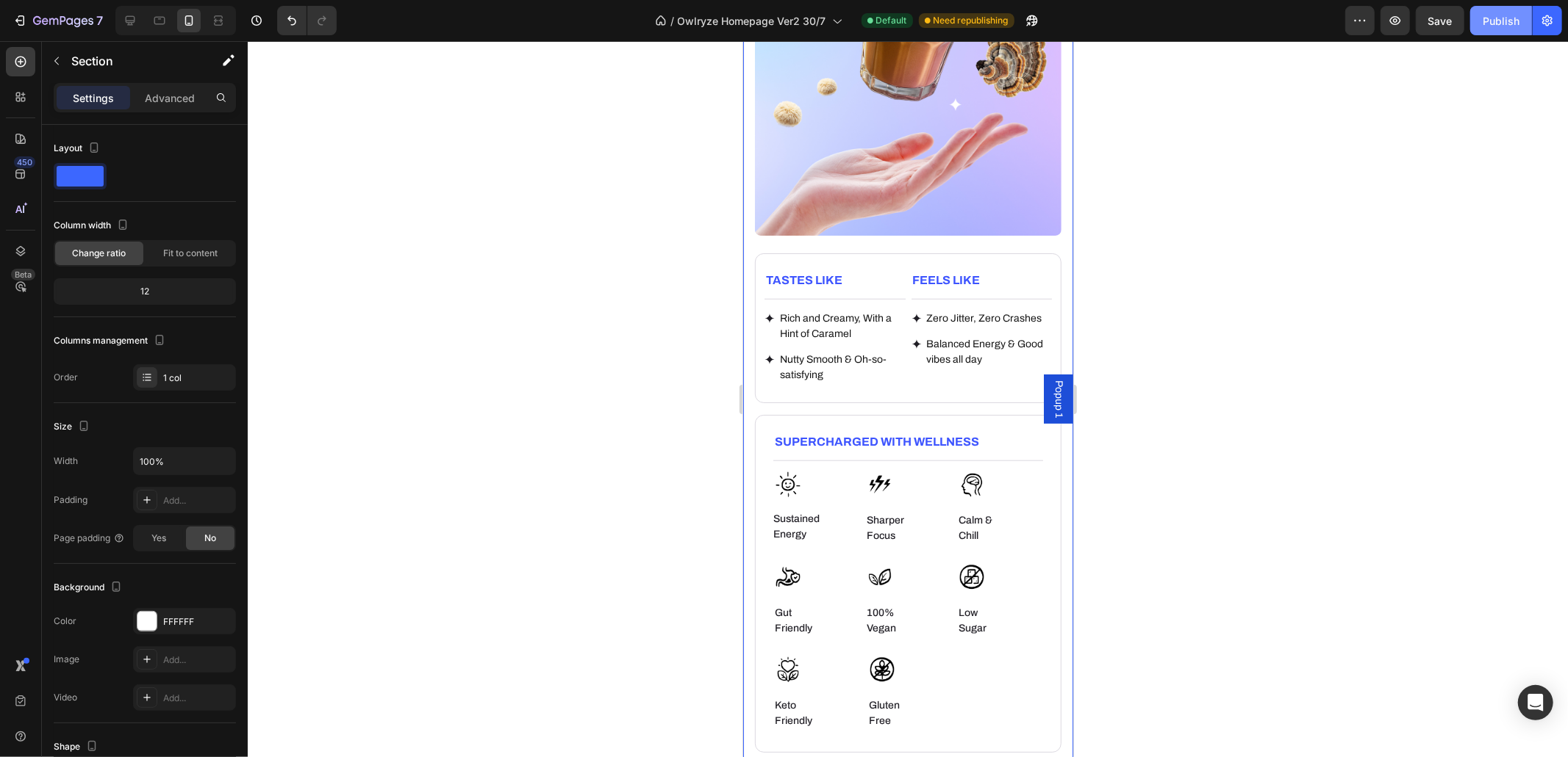
click at [1487, 19] on div "Publish" at bounding box center [1500, 21] width 36 height 15
